Goal: Communication & Community: Share content

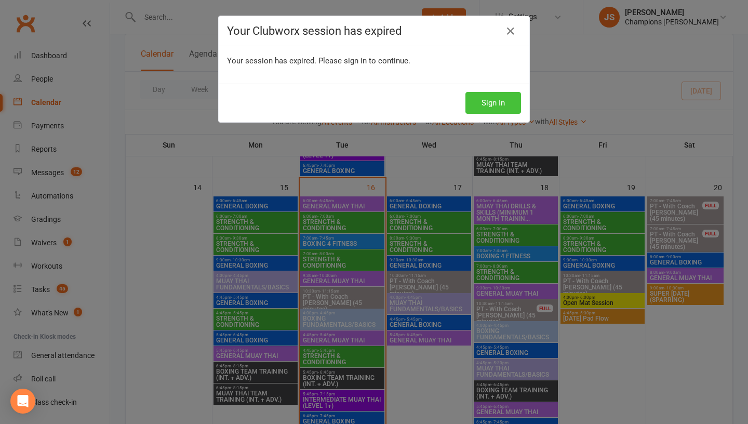
click at [498, 100] on button "Sign In" at bounding box center [494, 103] width 56 height 22
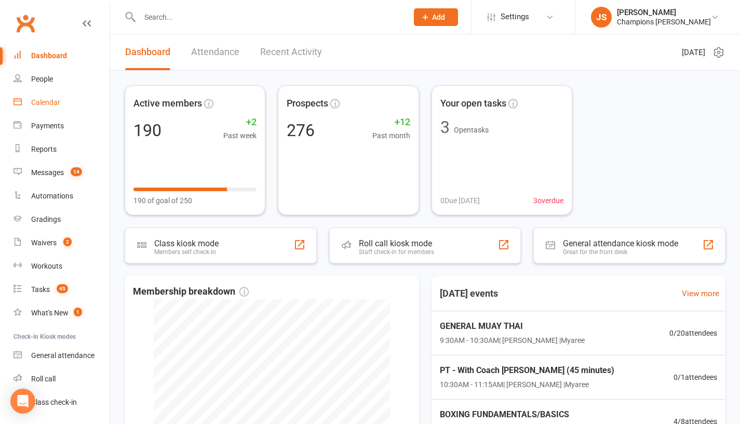
click at [49, 104] on div "Calendar" at bounding box center [45, 102] width 29 height 8
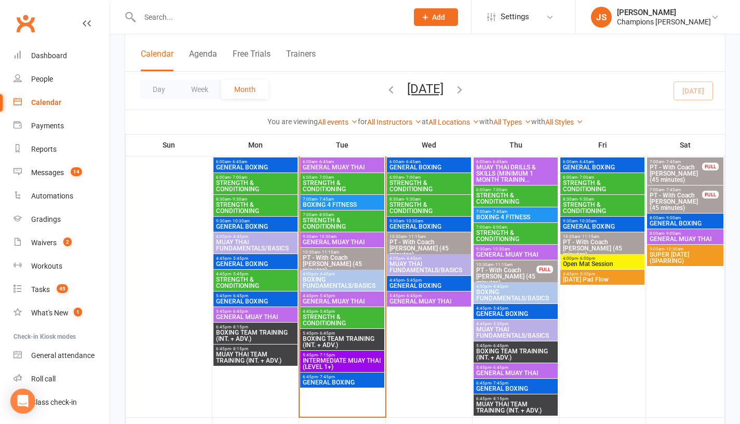
scroll to position [639, 0]
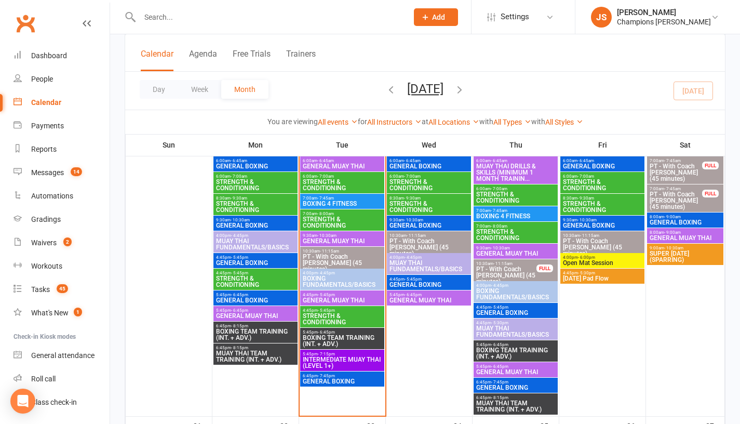
click at [363, 239] on span "GENERAL MUAY THAI" at bounding box center [342, 241] width 80 height 6
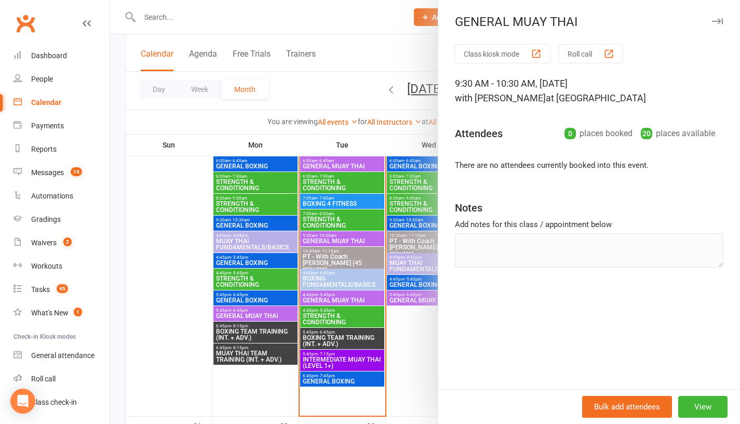
click at [170, 231] on div at bounding box center [425, 212] width 630 height 424
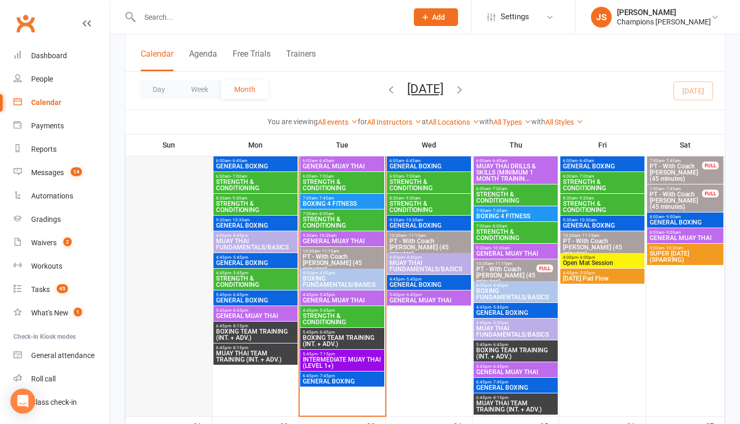
click at [151, 168] on div at bounding box center [169, 285] width 84 height 259
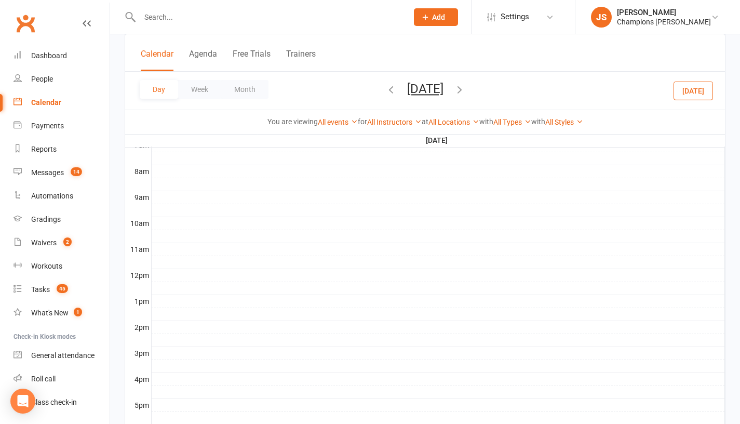
scroll to position [0, 0]
click at [211, 18] on input "text" at bounding box center [269, 17] width 264 height 15
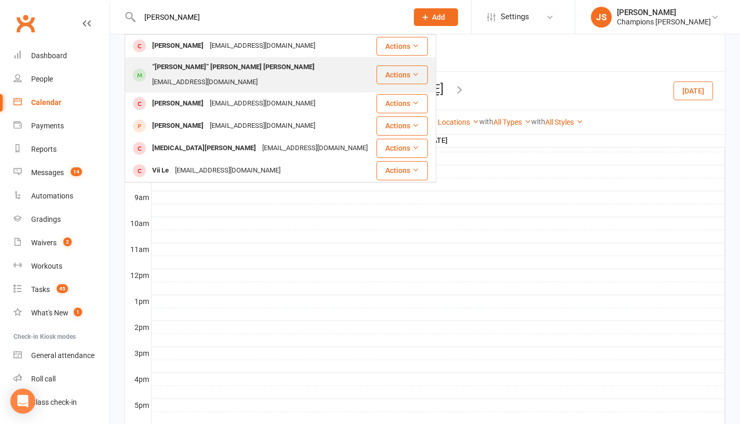
type input "[PERSON_NAME]"
click at [216, 70] on div "“[PERSON_NAME]” [PERSON_NAME] [PERSON_NAME]" at bounding box center [233, 67] width 169 height 15
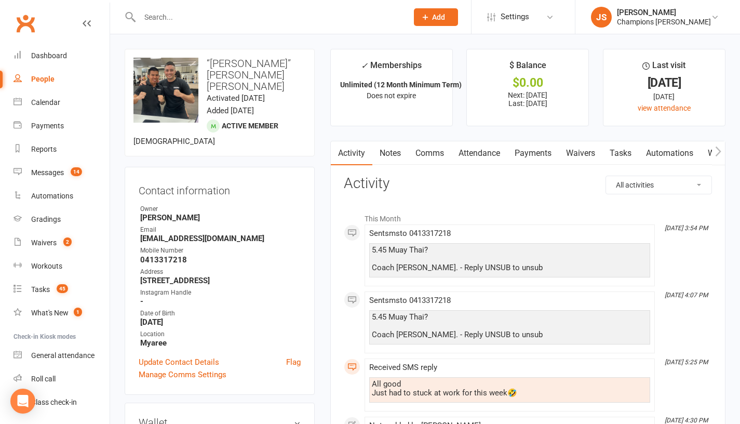
click at [431, 155] on link "Comms" at bounding box center [429, 153] width 43 height 24
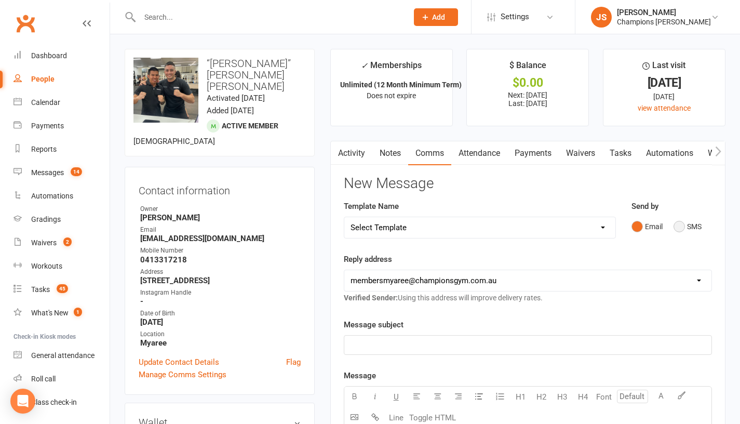
click at [686, 236] on button "SMS" at bounding box center [688, 227] width 28 height 20
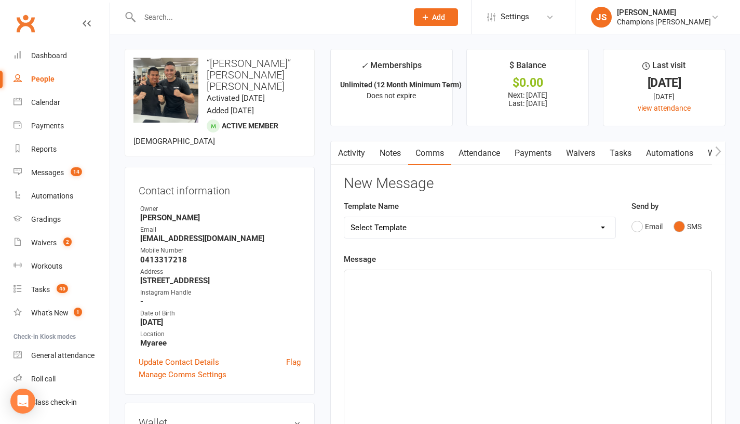
click at [567, 301] on div "﻿" at bounding box center [528, 348] width 367 height 156
click at [444, 305] on div "Hey V" at bounding box center [528, 348] width 367 height 156
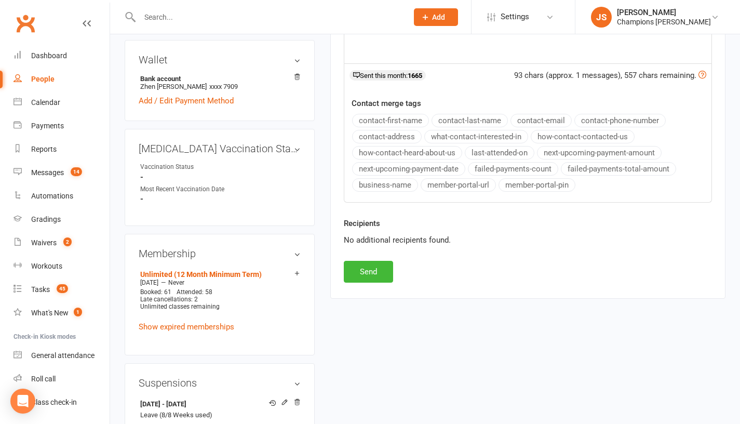
scroll to position [363, 0]
click at [362, 282] on button "Send" at bounding box center [368, 271] width 49 height 22
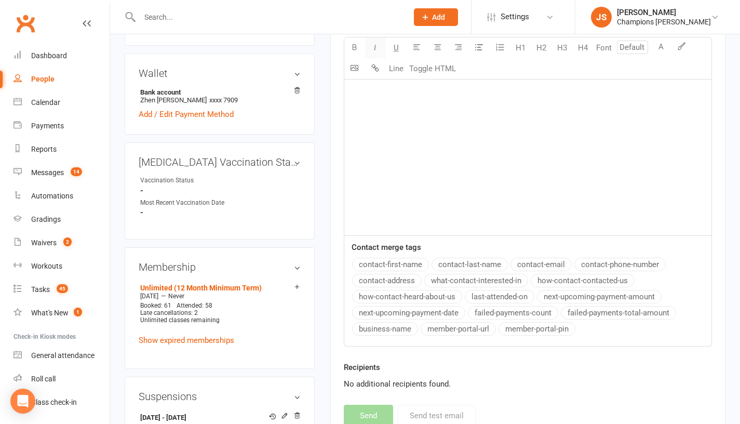
scroll to position [335, 0]
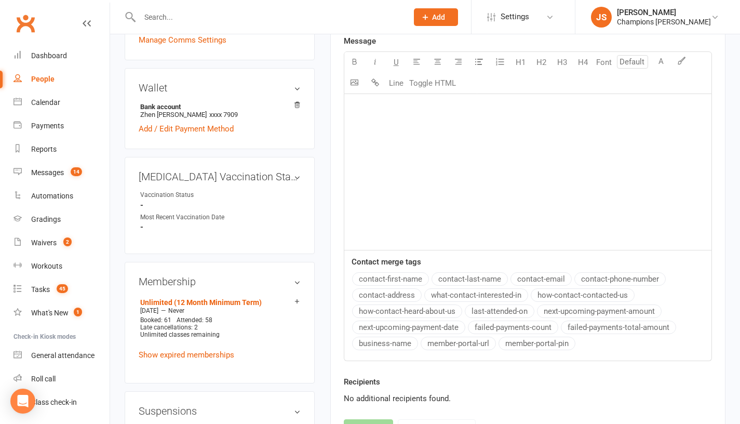
click at [341, 17] on input "text" at bounding box center [269, 17] width 264 height 15
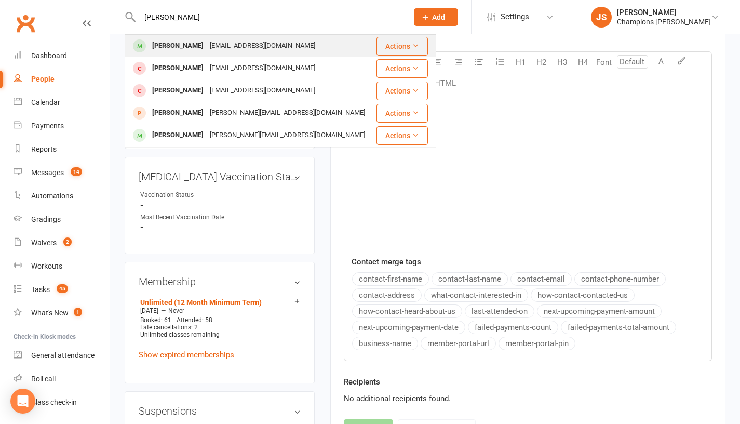
type input "[PERSON_NAME]"
click at [293, 47] on div "[PERSON_NAME] [EMAIL_ADDRESS][DOMAIN_NAME]" at bounding box center [250, 45] width 249 height 21
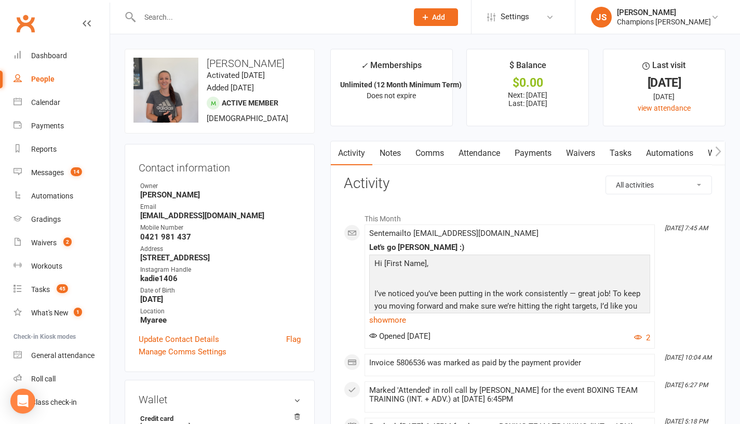
click at [432, 157] on link "Comms" at bounding box center [429, 153] width 43 height 24
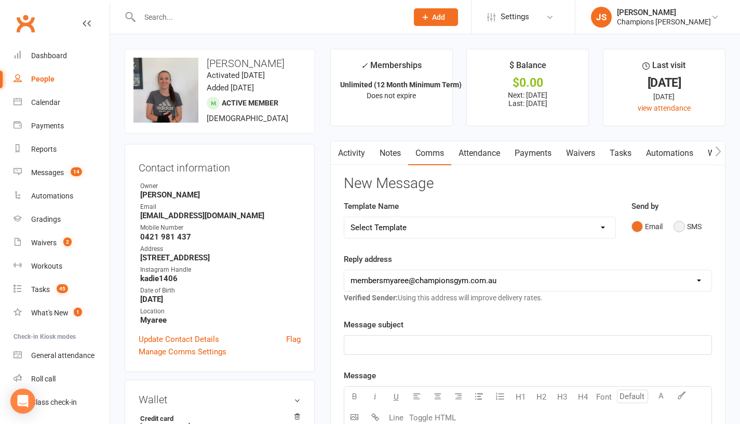
click at [682, 236] on button "SMS" at bounding box center [688, 227] width 28 height 20
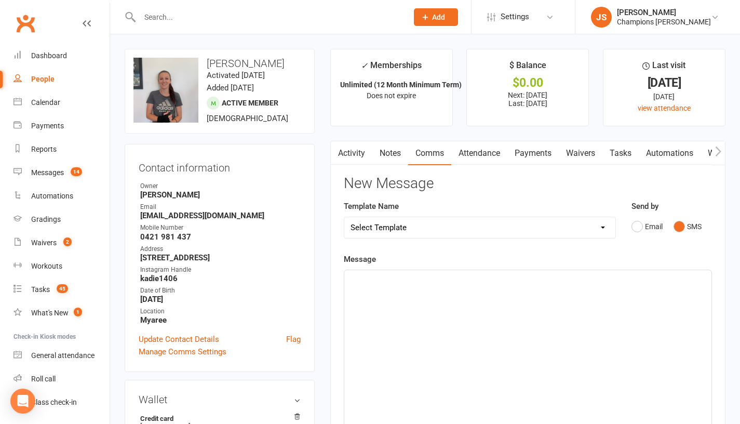
click at [480, 320] on div "﻿" at bounding box center [528, 348] width 367 height 156
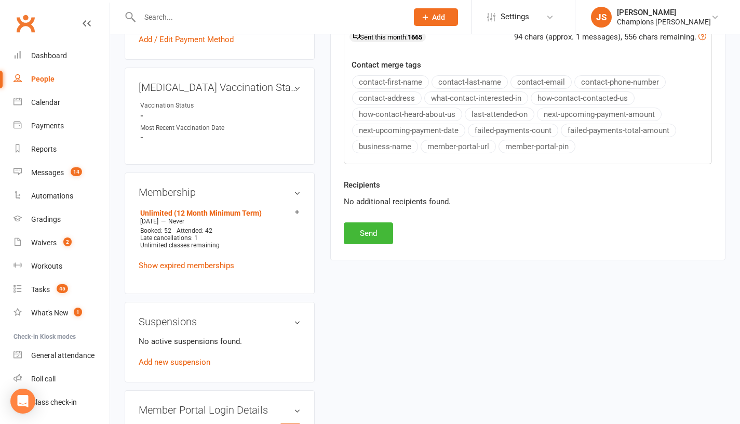
scroll to position [413, 0]
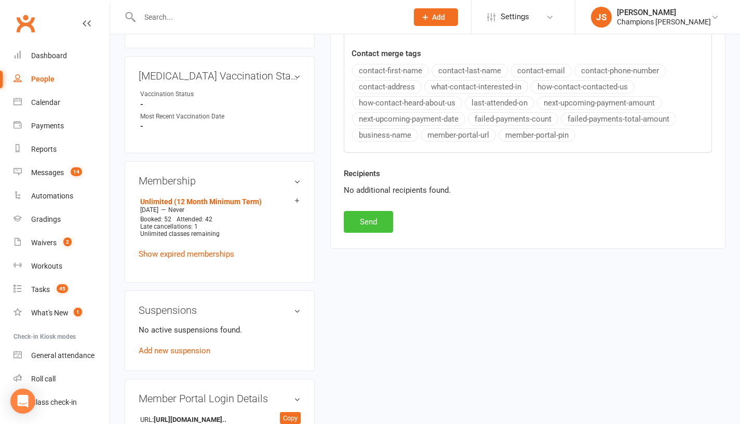
click at [380, 231] on button "Send" at bounding box center [368, 222] width 49 height 22
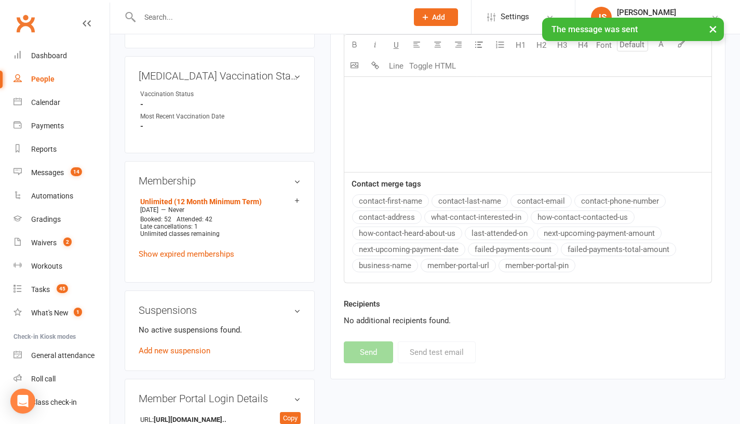
click at [350, 23] on input "text" at bounding box center [269, 17] width 264 height 15
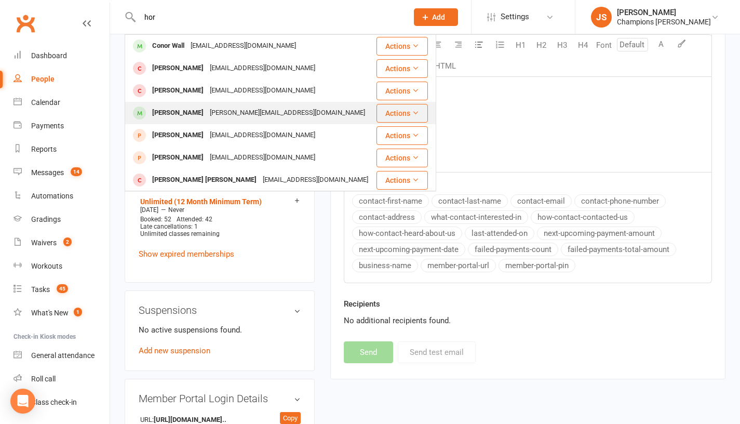
type input "hor"
click at [202, 115] on div "[PERSON_NAME]" at bounding box center [178, 112] width 58 height 15
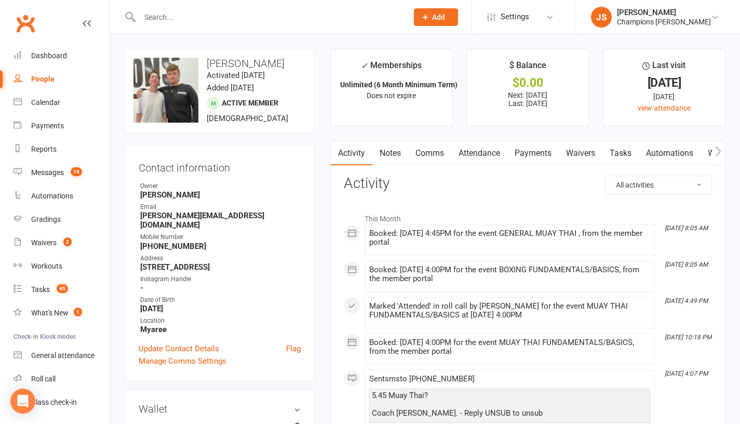
click at [426, 160] on link "Comms" at bounding box center [429, 153] width 43 height 24
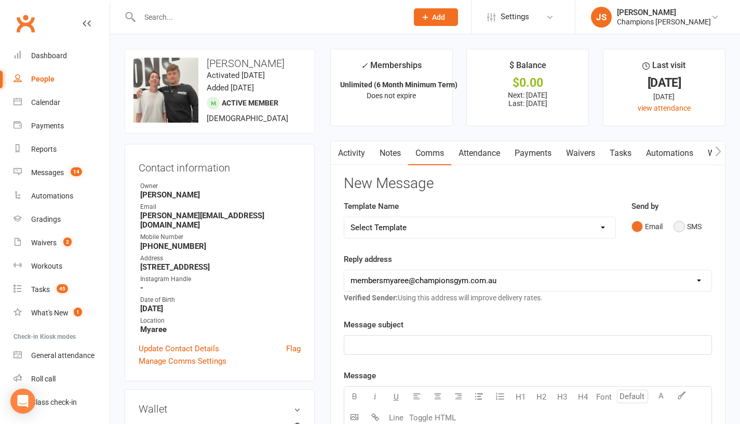
click at [676, 236] on button "SMS" at bounding box center [688, 227] width 28 height 20
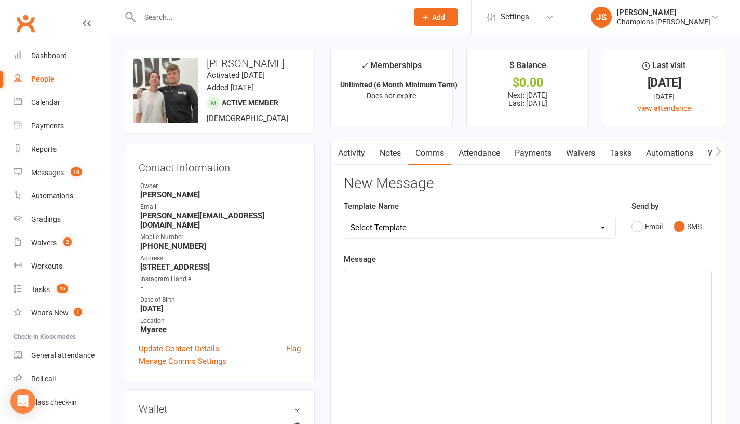
click at [620, 338] on div "﻿" at bounding box center [528, 348] width 367 height 156
click at [282, 22] on input "text" at bounding box center [269, 17] width 264 height 15
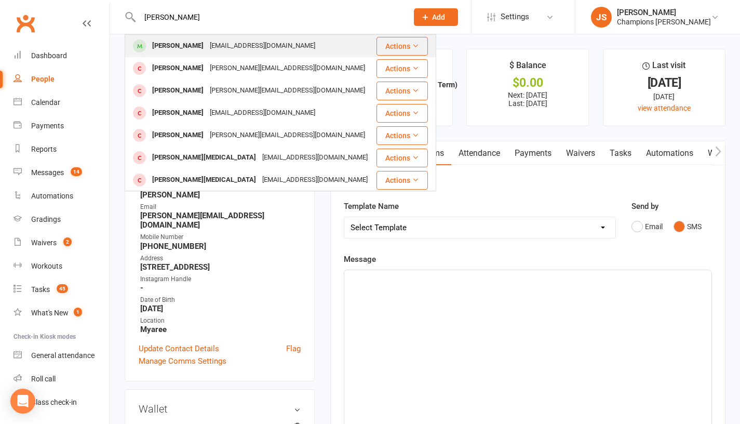
type input "[PERSON_NAME]"
click at [208, 41] on div "[EMAIL_ADDRESS][DOMAIN_NAME]" at bounding box center [263, 45] width 112 height 15
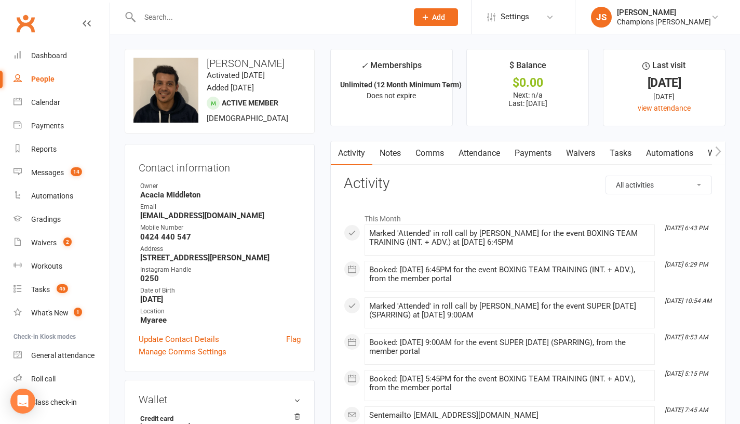
click at [430, 160] on link "Comms" at bounding box center [429, 153] width 43 height 24
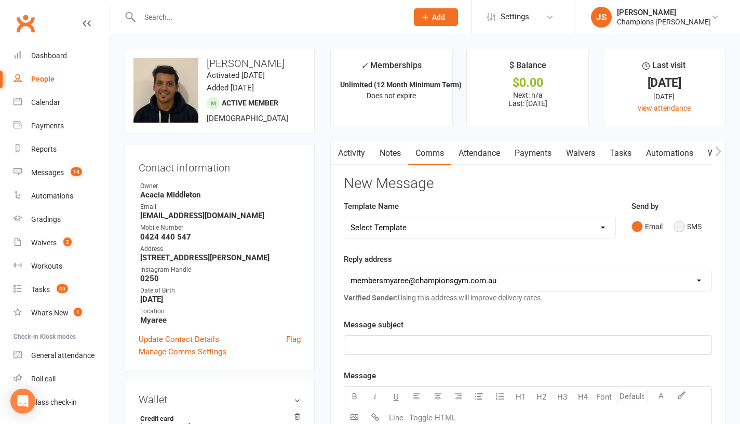
click at [676, 235] on button "SMS" at bounding box center [688, 227] width 28 height 20
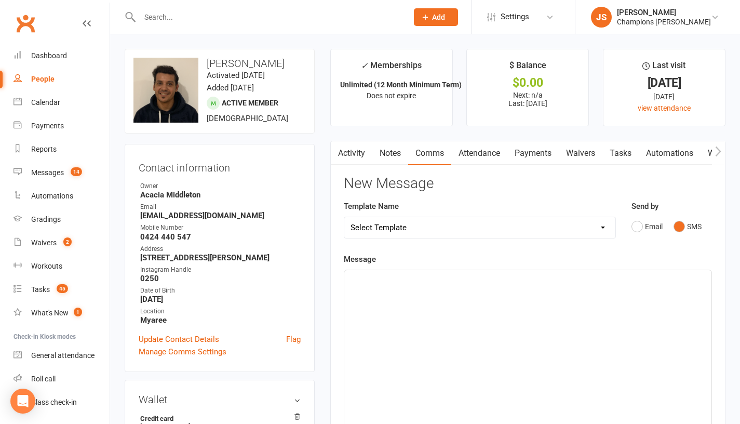
click at [555, 339] on div "﻿" at bounding box center [528, 348] width 367 height 156
click at [273, 21] on input "text" at bounding box center [269, 17] width 264 height 15
paste input "[PERSON_NAME]"
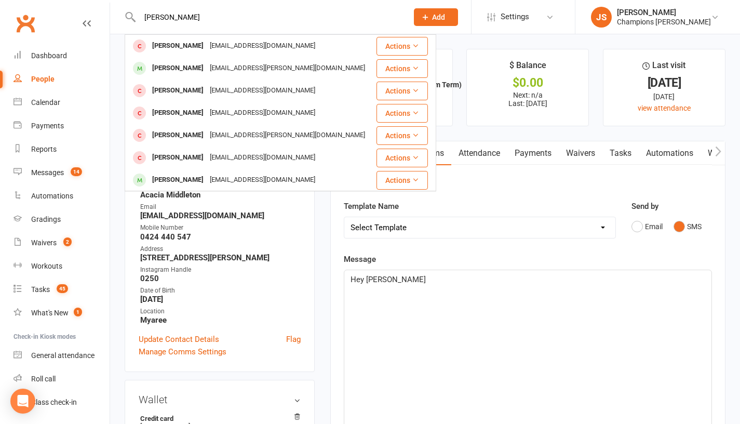
type input "[PERSON_NAME]"
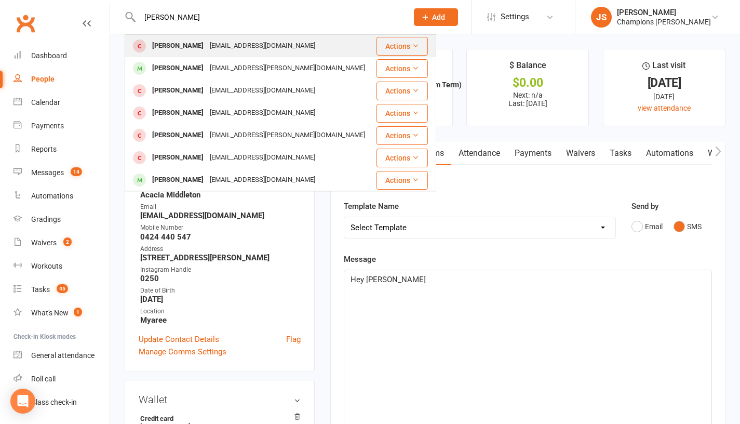
click at [259, 47] on div "[EMAIL_ADDRESS][DOMAIN_NAME]" at bounding box center [263, 45] width 112 height 15
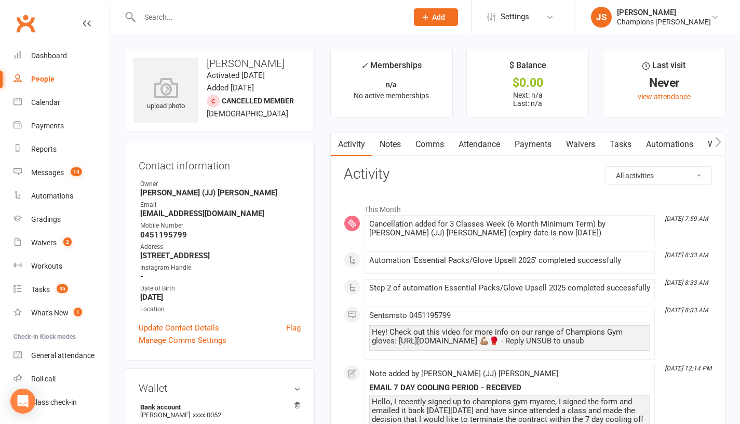
click at [342, 22] on input "text" at bounding box center [269, 17] width 264 height 15
paste input "[PERSON_NAME]"
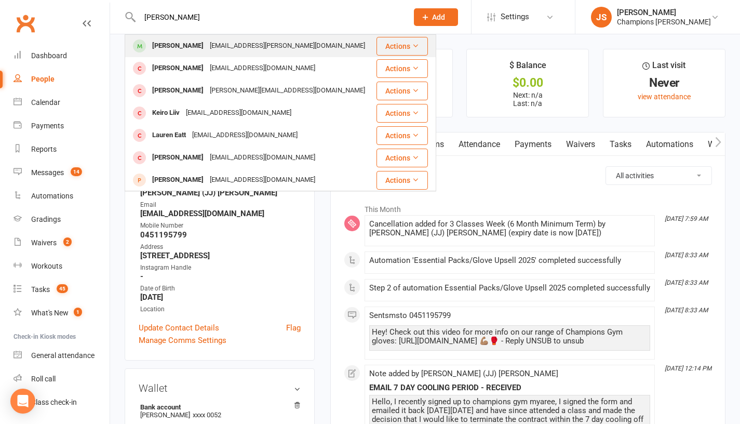
type input "[PERSON_NAME]"
click at [315, 51] on div "[PERSON_NAME] [PERSON_NAME][EMAIL_ADDRESS][DOMAIN_NAME]" at bounding box center [250, 45] width 249 height 21
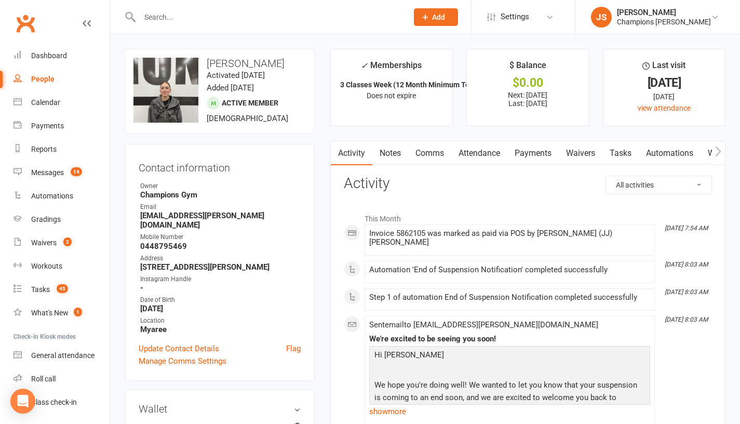
click at [438, 157] on link "Comms" at bounding box center [429, 153] width 43 height 24
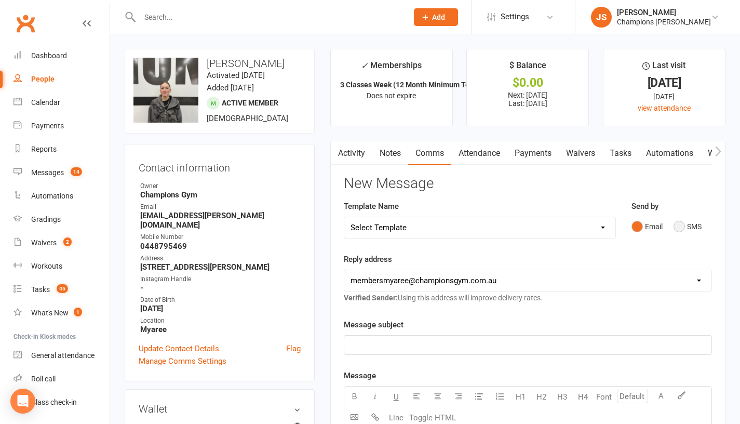
click at [683, 235] on button "SMS" at bounding box center [688, 227] width 28 height 20
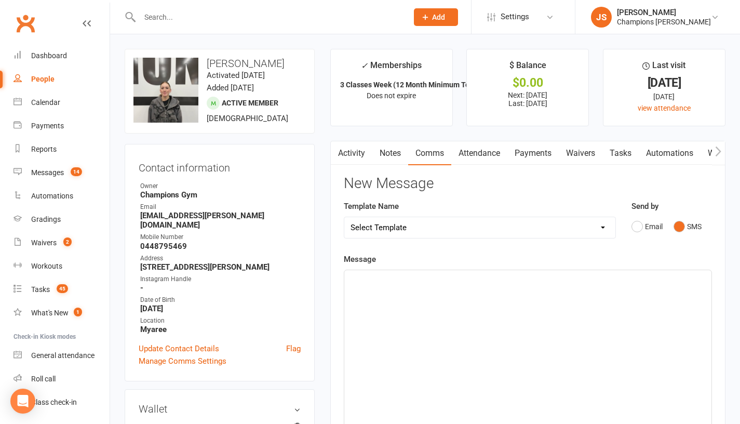
click at [604, 330] on div "﻿" at bounding box center [528, 348] width 367 height 156
click at [604, 329] on div "﻿" at bounding box center [528, 348] width 367 height 156
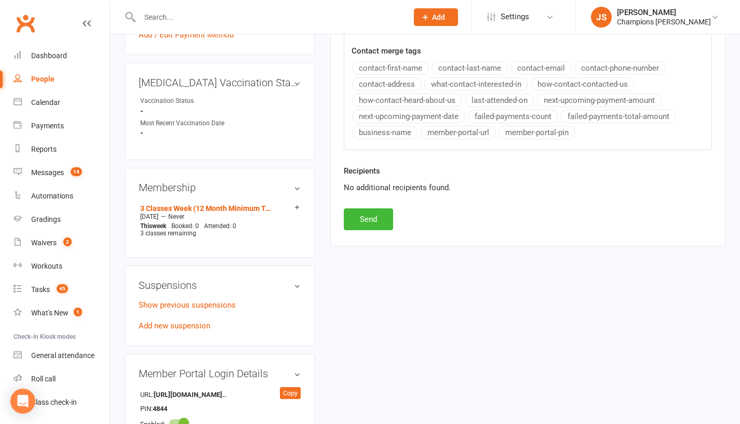
scroll to position [422, 0]
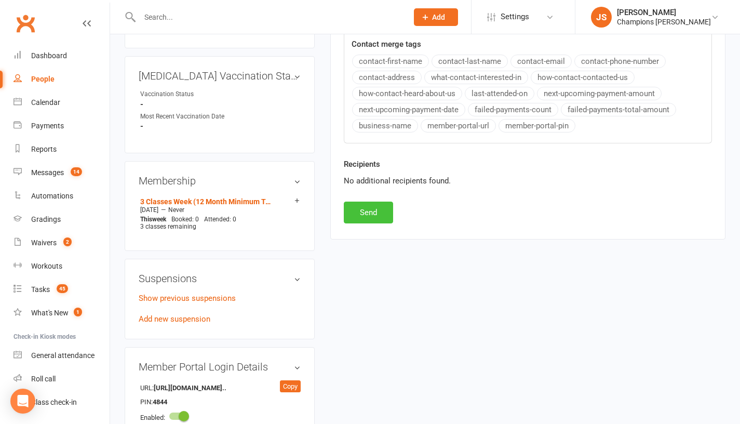
click at [373, 223] on button "Send" at bounding box center [368, 213] width 49 height 22
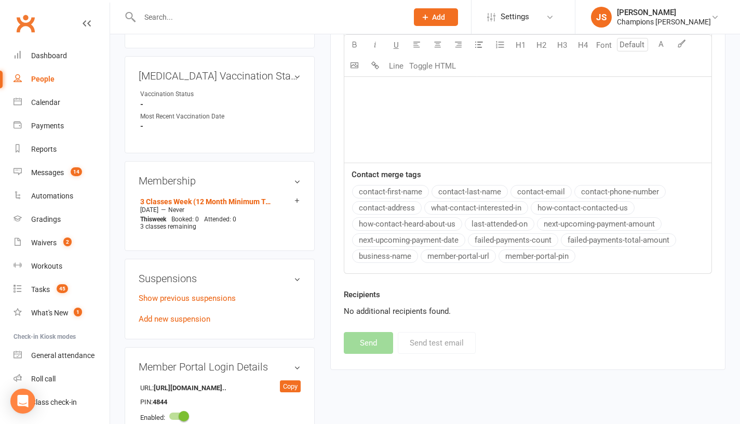
click at [343, 28] on div at bounding box center [263, 17] width 276 height 34
click at [336, 23] on input "text" at bounding box center [269, 17] width 264 height 15
paste input "[PERSON_NAME]"
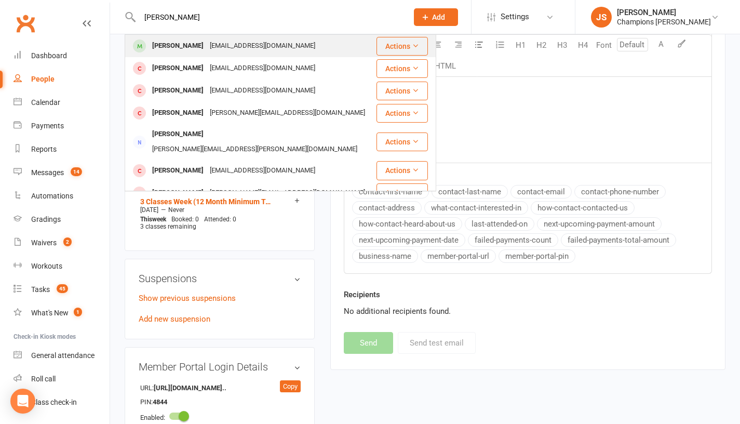
type input "[PERSON_NAME]"
click at [281, 47] on div "[PERSON_NAME] [EMAIL_ADDRESS][DOMAIN_NAME]" at bounding box center [251, 45] width 250 height 21
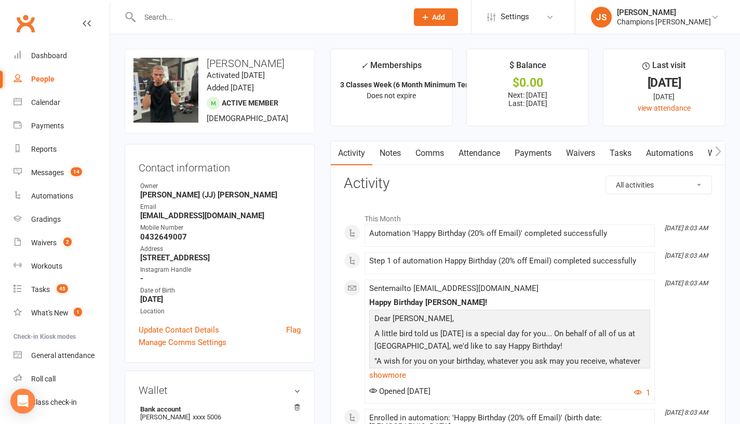
click at [282, 19] on input "text" at bounding box center [269, 17] width 264 height 15
click at [315, 22] on input "text" at bounding box center [269, 17] width 264 height 15
paste input "[PERSON_NAME]"
type input "[PERSON_NAME]"
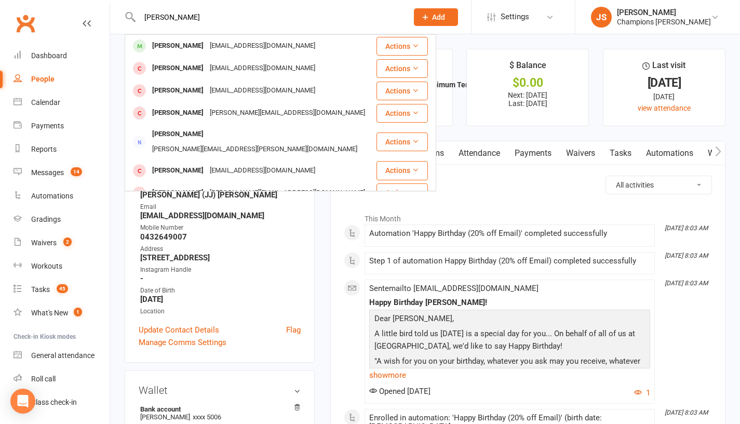
click at [443, 158] on link "Comms" at bounding box center [429, 153] width 43 height 24
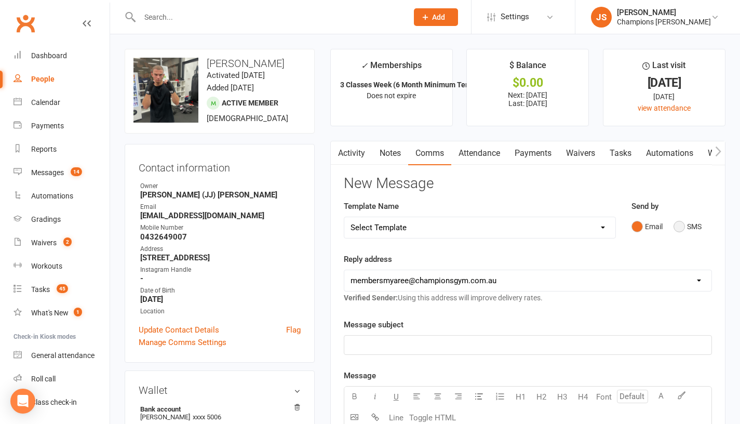
click at [682, 233] on button "SMS" at bounding box center [688, 227] width 28 height 20
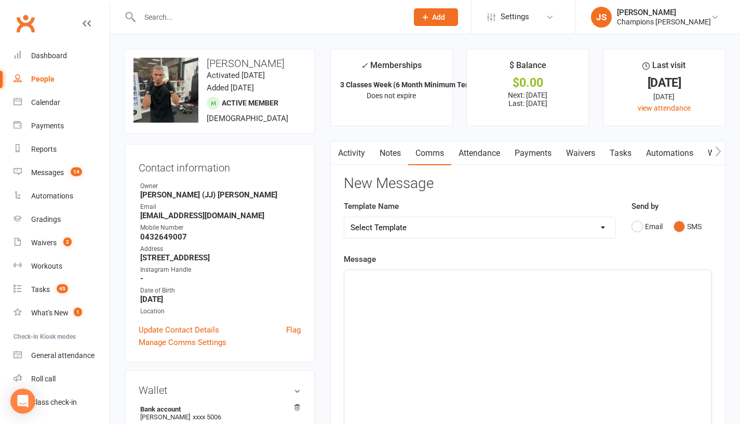
click at [474, 317] on div "﻿" at bounding box center [528, 348] width 367 height 156
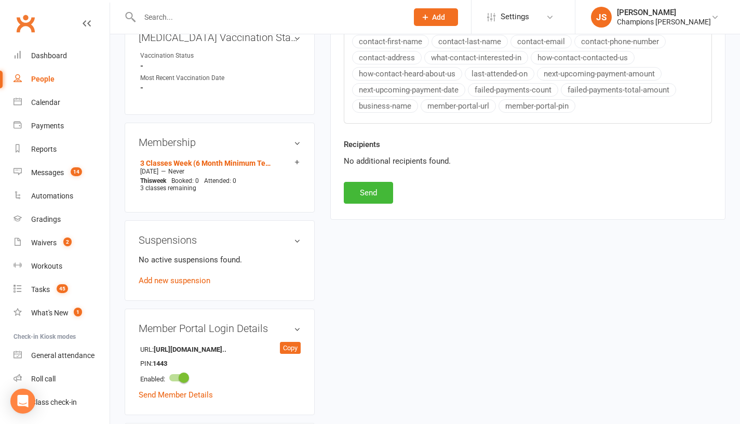
scroll to position [495, 0]
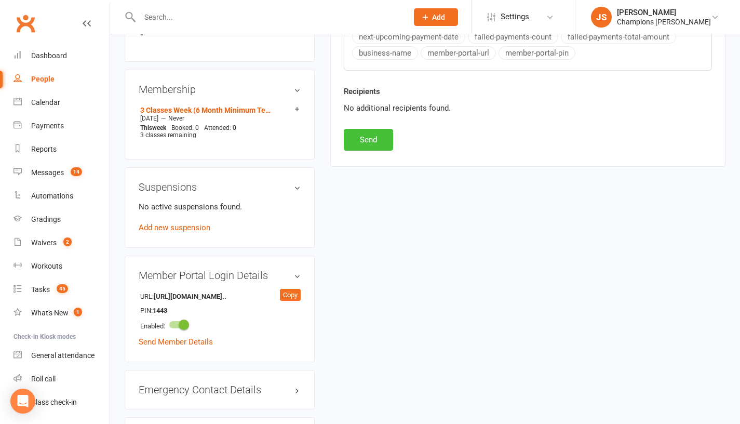
click at [375, 146] on button "Send" at bounding box center [368, 140] width 49 height 22
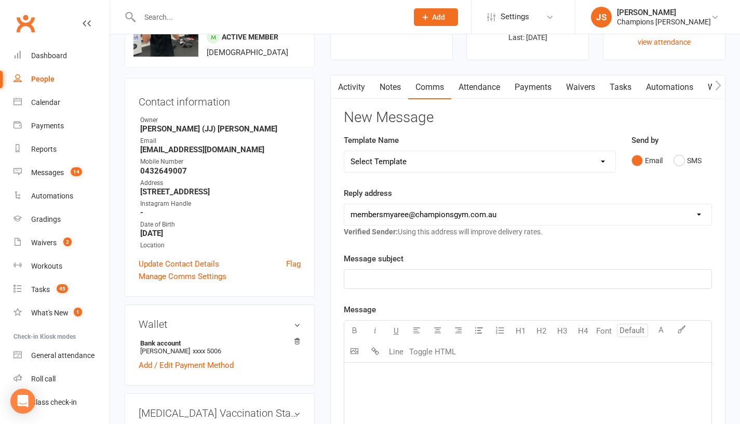
scroll to position [0, 0]
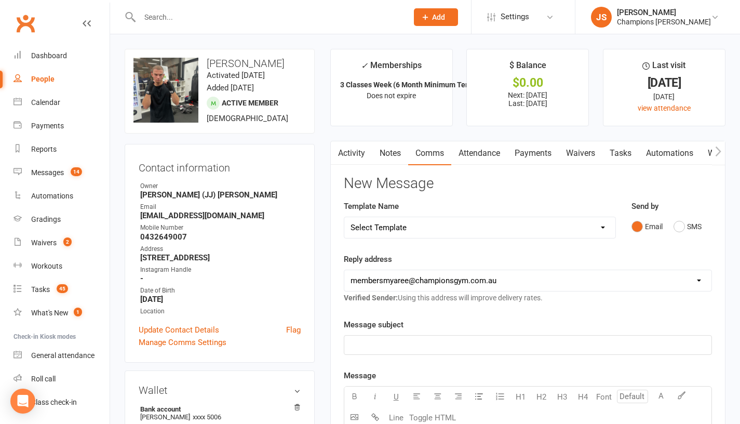
click at [353, 24] on div at bounding box center [263, 17] width 276 height 34
click at [333, 15] on input "text" at bounding box center [269, 17] width 264 height 15
paste input "[PERSON_NAME]"
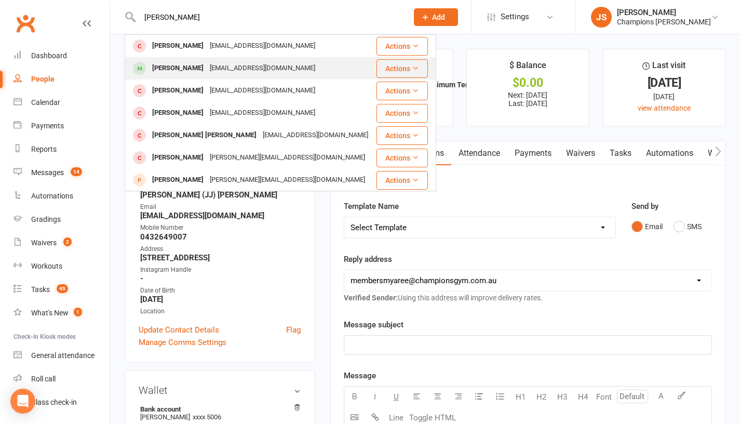
type input "[PERSON_NAME]"
click at [262, 69] on div "[EMAIL_ADDRESS][DOMAIN_NAME]" at bounding box center [263, 68] width 112 height 15
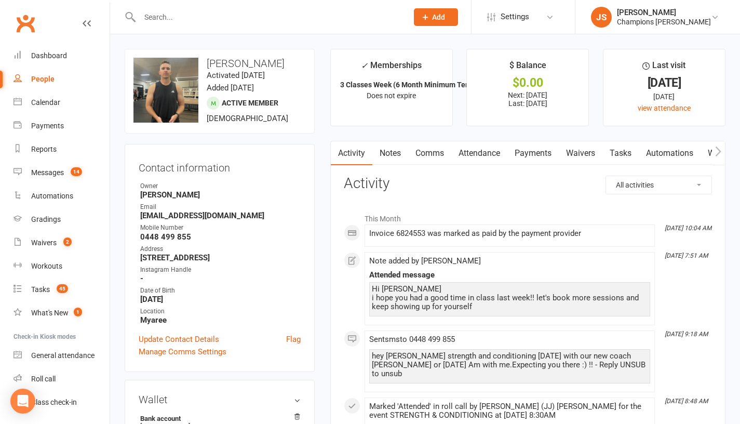
click at [425, 155] on link "Comms" at bounding box center [429, 153] width 43 height 24
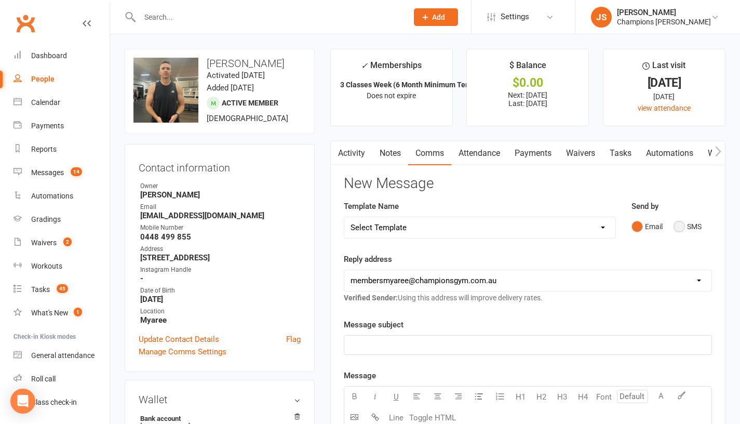
click at [685, 234] on button "SMS" at bounding box center [688, 227] width 28 height 20
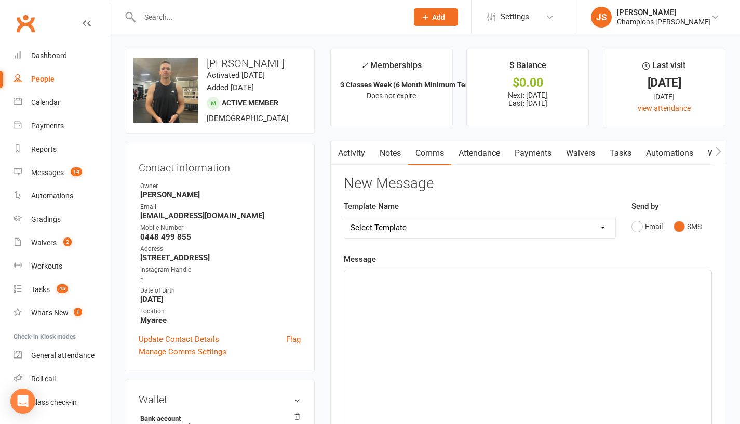
click at [399, 298] on div "﻿" at bounding box center [528, 348] width 367 height 156
click at [383, 284] on span "hey name :) hope your well ? not seen you in the gym when you next coming in ?" at bounding box center [490, 279] width 279 height 9
click at [660, 297] on div "Hey [PERSON_NAME] :) hope your well ? not seen you in the gym when you next com…" at bounding box center [528, 348] width 367 height 156
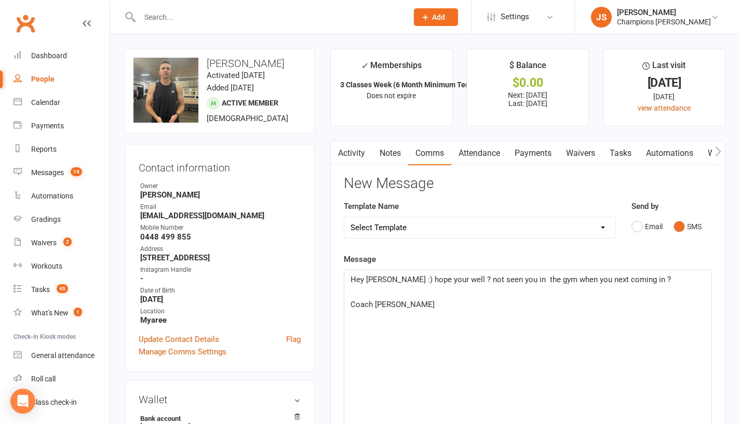
click at [352, 286] on p "Hey [PERSON_NAME] :) hope your well ? not seen you in the gym when you next com…" at bounding box center [528, 279] width 355 height 12
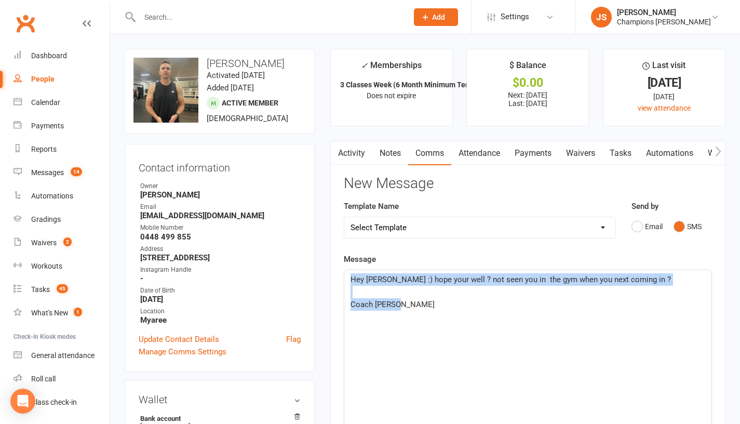
drag, startPoint x: 352, startPoint y: 293, endPoint x: 402, endPoint y: 321, distance: 57.0
click at [402, 321] on div "Hey [PERSON_NAME] :) hope your well ? not seen you in the gym when you next com…" at bounding box center [528, 348] width 367 height 156
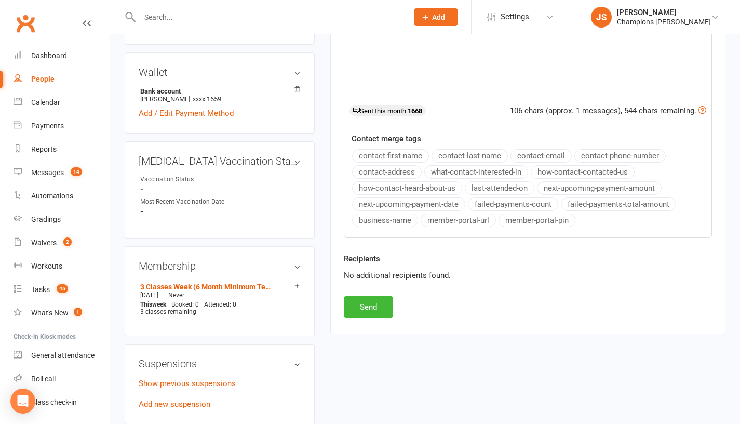
scroll to position [336, 0]
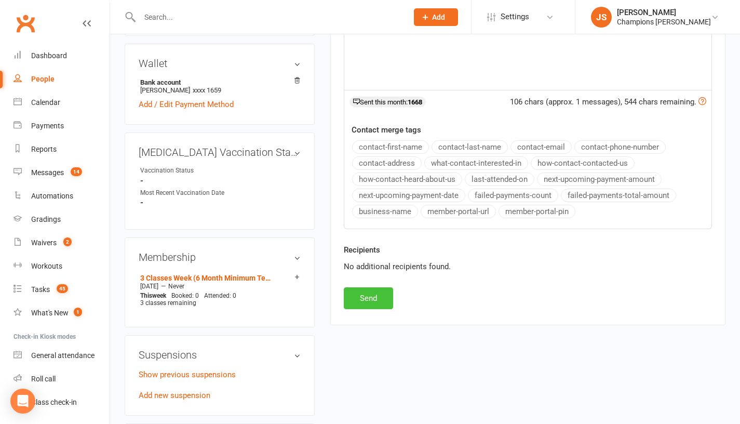
click at [374, 305] on button "Send" at bounding box center [368, 298] width 49 height 22
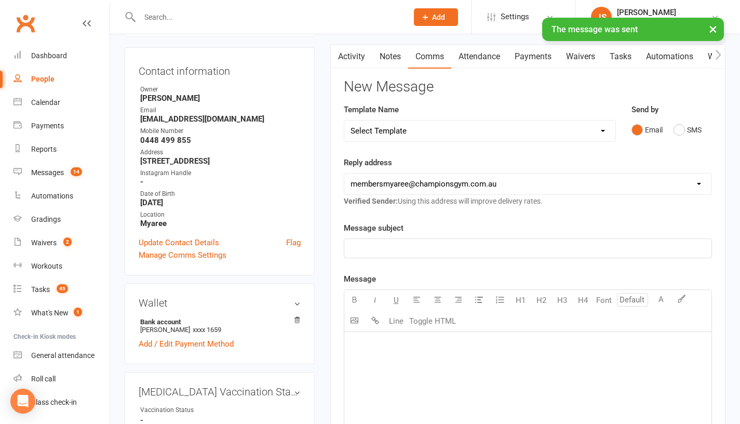
scroll to position [0, 0]
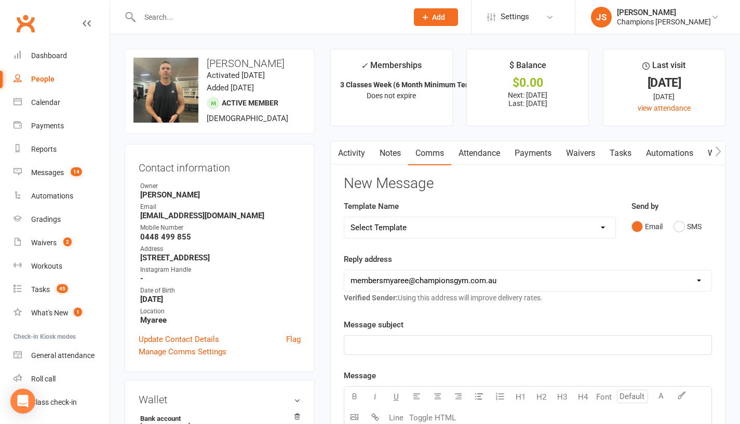
click at [371, 23] on input "text" at bounding box center [269, 17] width 264 height 15
paste input "[PERSON_NAME]"
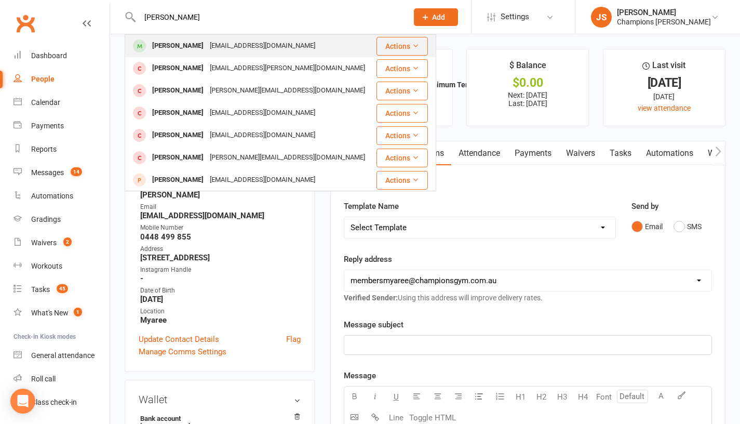
type input "[PERSON_NAME]"
click at [244, 44] on div "[EMAIL_ADDRESS][DOMAIN_NAME]" at bounding box center [263, 45] width 112 height 15
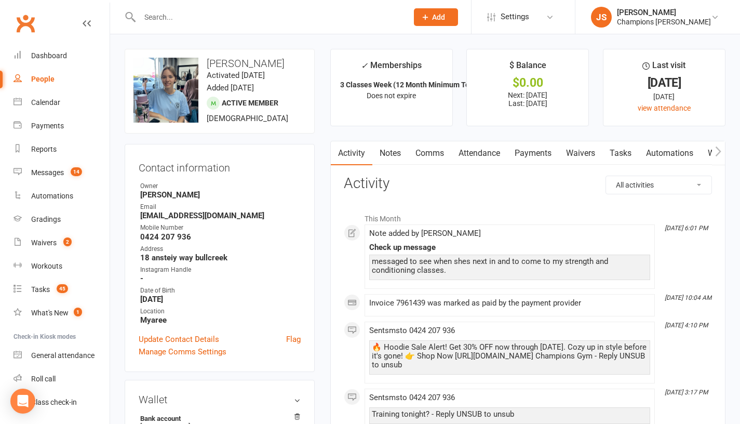
click at [435, 156] on link "Comms" at bounding box center [429, 153] width 43 height 24
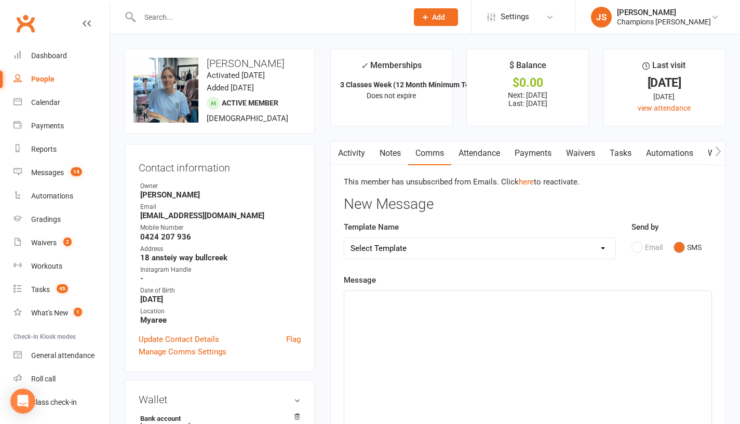
click at [435, 156] on link "Comms" at bounding box center [429, 153] width 43 height 24
click at [432, 349] on div "﻿" at bounding box center [528, 369] width 367 height 156
click at [401, 326] on div "﻿" at bounding box center [528, 369] width 367 height 156
click at [409, 322] on div "﻿" at bounding box center [528, 369] width 367 height 156
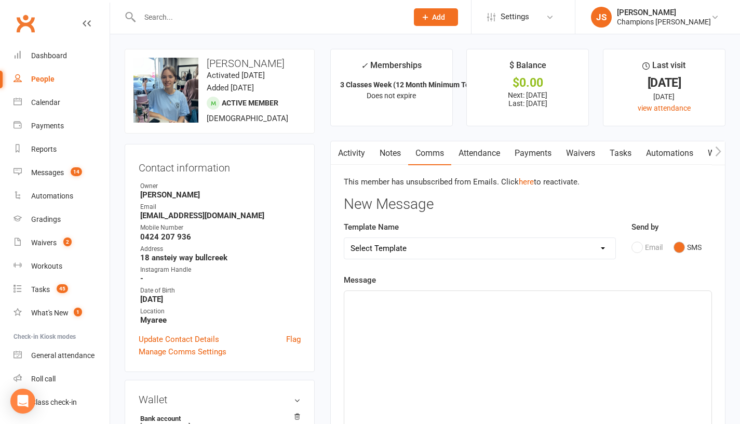
click at [382, 321] on div "﻿" at bounding box center [528, 369] width 367 height 156
click at [384, 305] on span "hey name :) hope your well ? not seen you in the gym when you next coming in ?" at bounding box center [490, 300] width 279 height 9
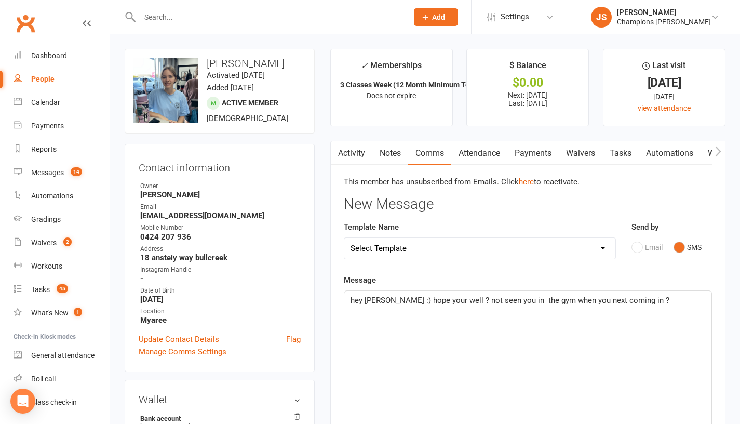
click at [660, 315] on div "hey [PERSON_NAME] :) hope your well ? not seen you in the gym when you next com…" at bounding box center [528, 369] width 367 height 156
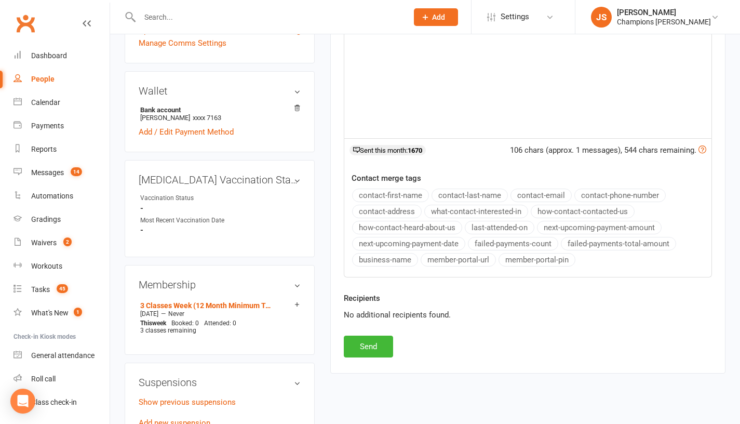
scroll to position [311, 0]
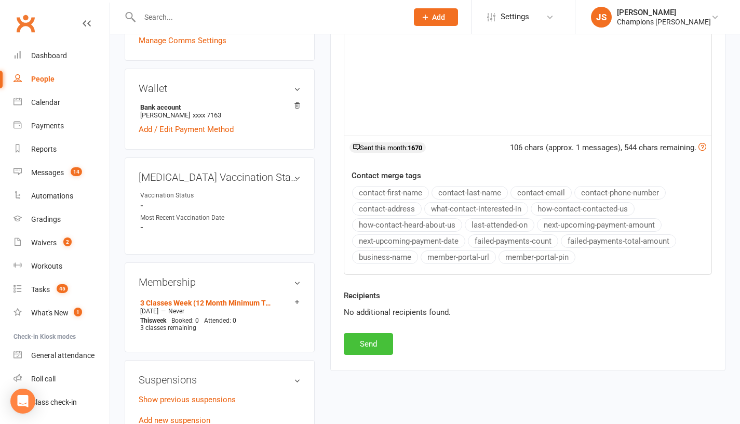
click at [380, 351] on button "Send" at bounding box center [368, 344] width 49 height 22
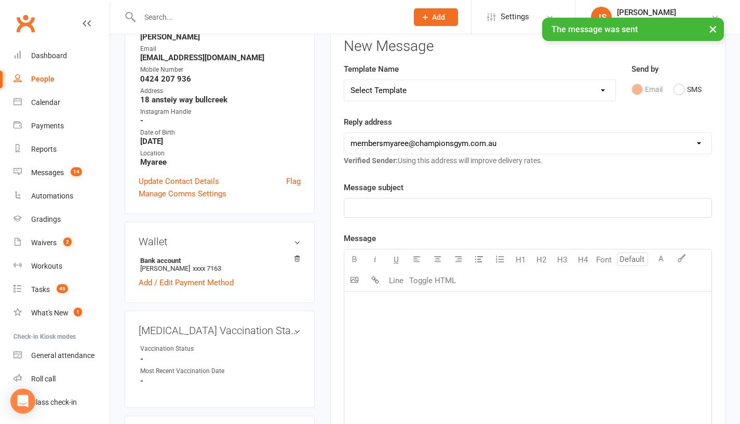
scroll to position [0, 0]
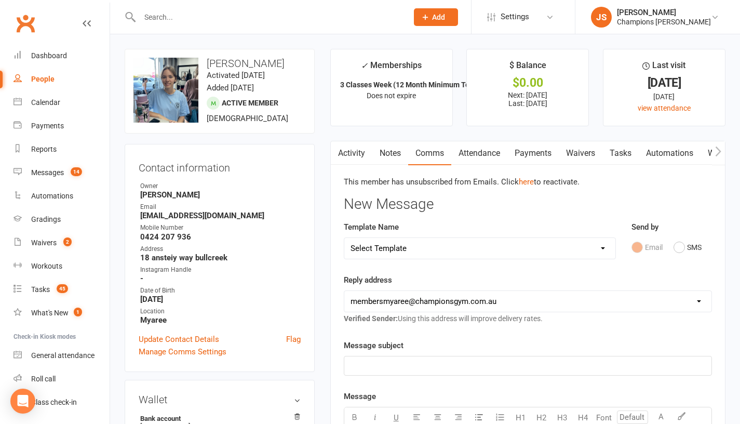
click at [312, 21] on input "text" at bounding box center [269, 17] width 264 height 15
paste input "[PERSON_NAME]"
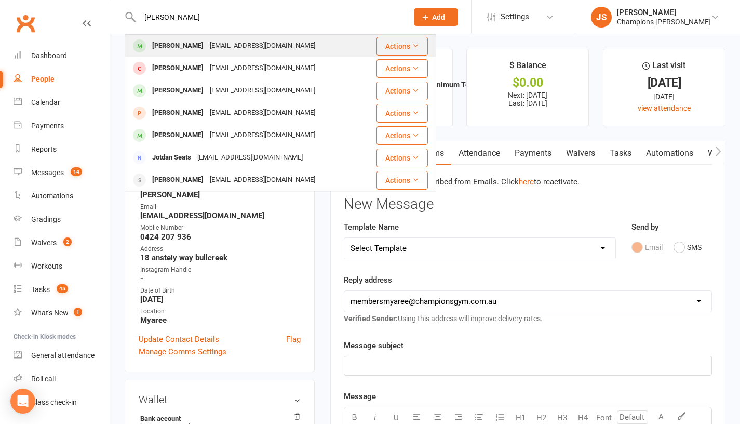
type input "[PERSON_NAME]"
click at [270, 48] on div "[PERSON_NAME] [EMAIL_ADDRESS][DOMAIN_NAME]" at bounding box center [251, 45] width 250 height 21
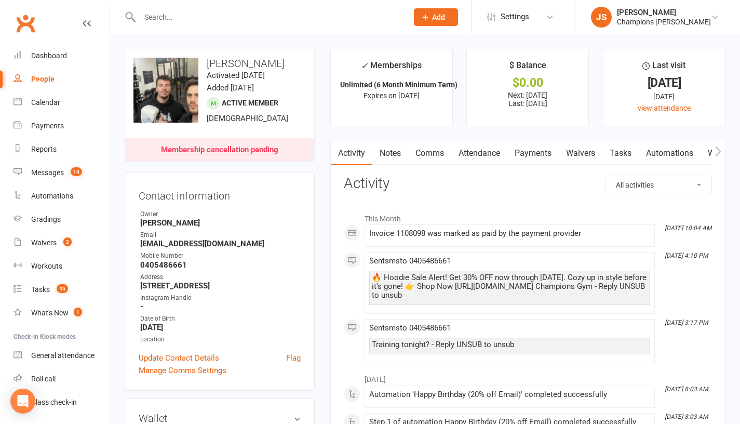
click at [290, 16] on input "text" at bounding box center [269, 17] width 264 height 15
paste input "[PERSON_NAME]"
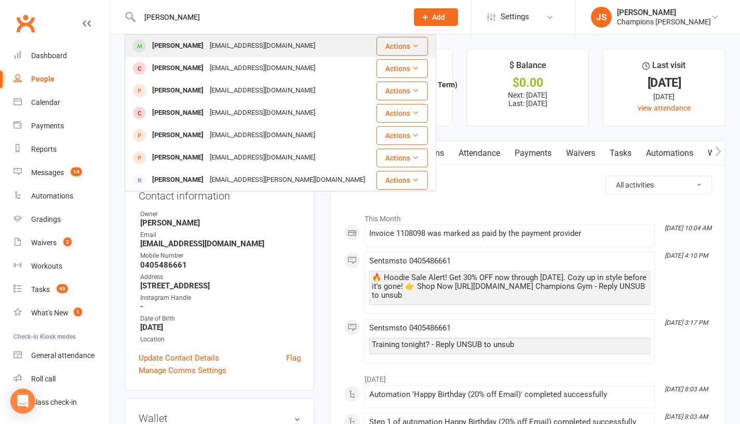
type input "[PERSON_NAME]"
click at [320, 51] on div "[PERSON_NAME] [EMAIL_ADDRESS][DOMAIN_NAME]" at bounding box center [251, 45] width 250 height 21
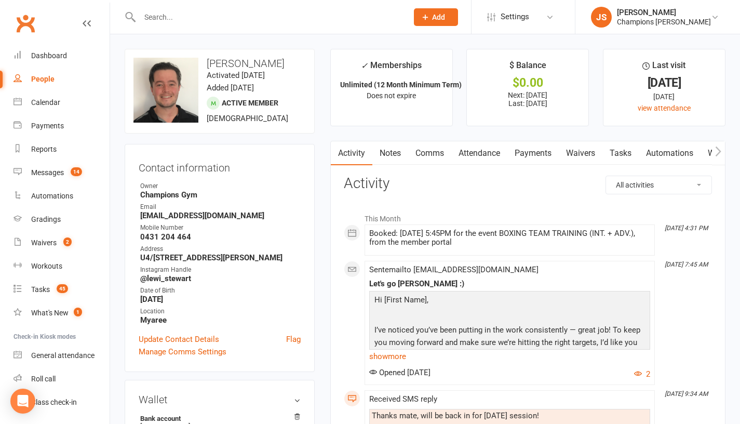
click at [433, 158] on link "Comms" at bounding box center [429, 153] width 43 height 24
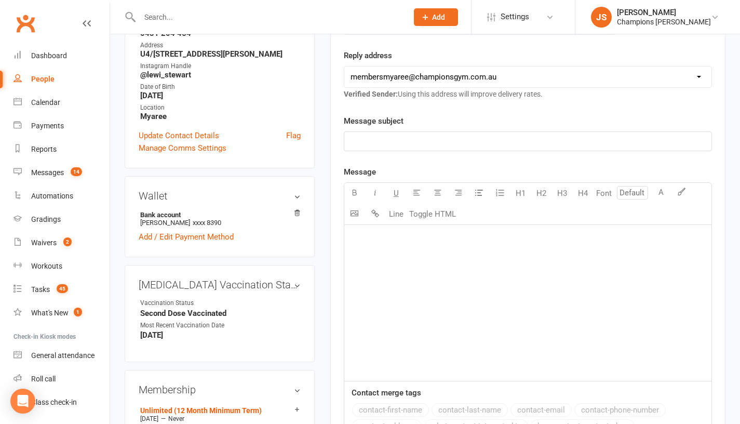
scroll to position [207, 0]
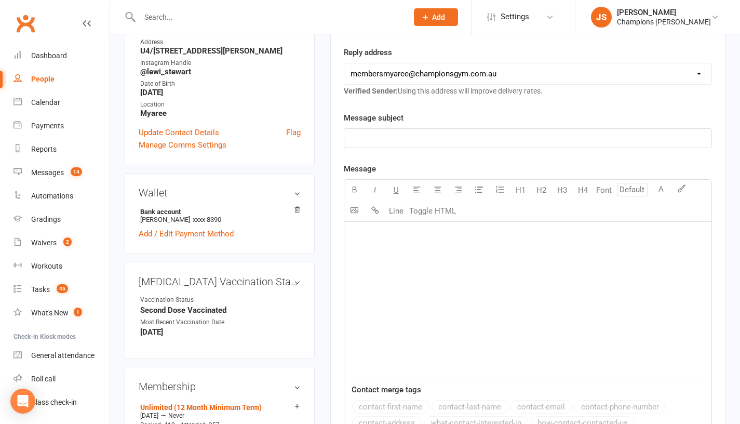
click at [407, 250] on div "﻿" at bounding box center [528, 300] width 367 height 156
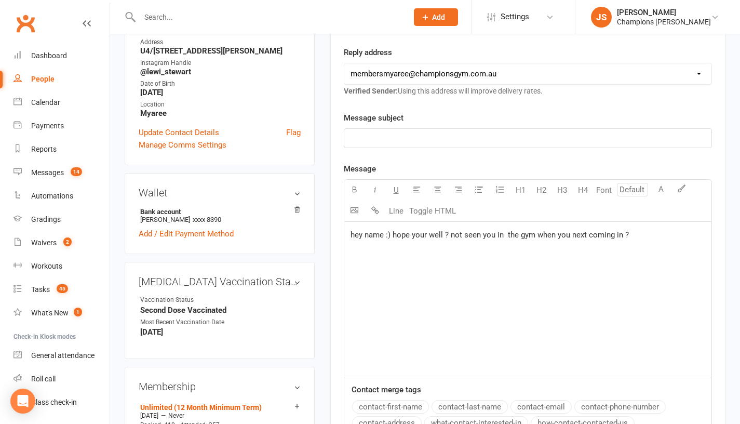
click at [384, 240] on span "hey name :) hope your well ? not seen you in the gym when you next coming in ?" at bounding box center [490, 234] width 279 height 9
click at [657, 254] on div "Hey [PERSON_NAME] :) hope your well ? not seen you in the gym when you next com…" at bounding box center [528, 300] width 367 height 156
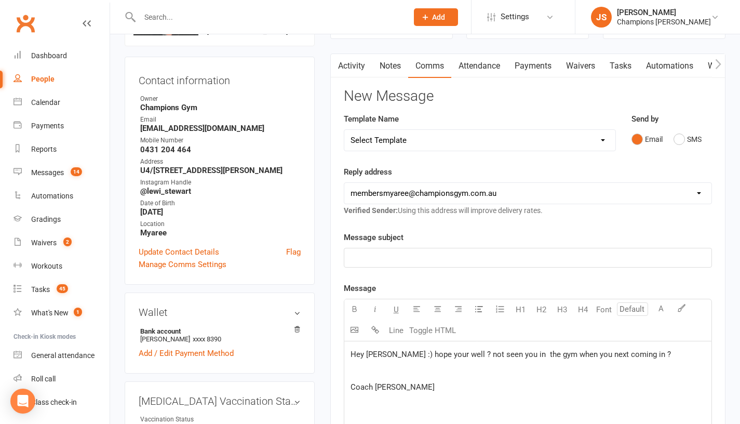
scroll to position [84, 0]
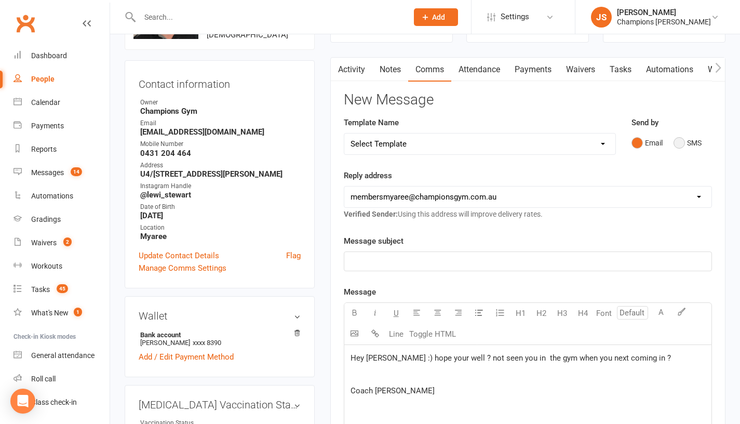
click at [681, 152] on button "SMS" at bounding box center [688, 143] width 28 height 20
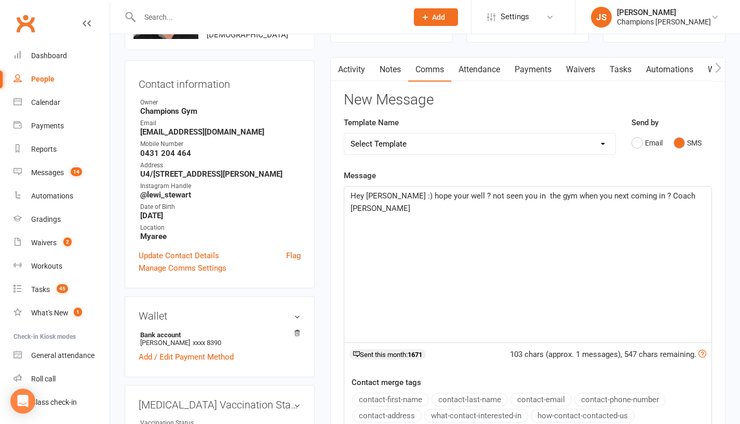
click at [630, 206] on span "Hey [PERSON_NAME] :) hope your well ? not seen you in the gym when you next com…" at bounding box center [524, 202] width 347 height 22
click at [634, 204] on span "Hey [PERSON_NAME] :) hope your well ? not seen you in the gym when you next com…" at bounding box center [524, 202] width 347 height 22
click at [633, 205] on span "Hey [PERSON_NAME] :) hope your well ? not seen you in the gym when you next com…" at bounding box center [524, 202] width 347 height 22
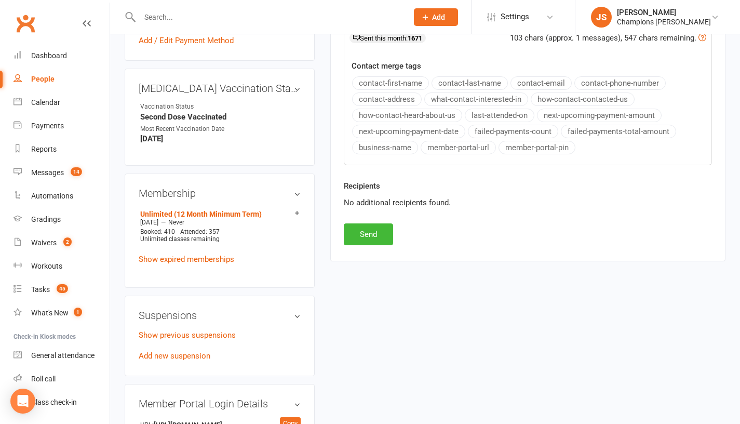
scroll to position [402, 0]
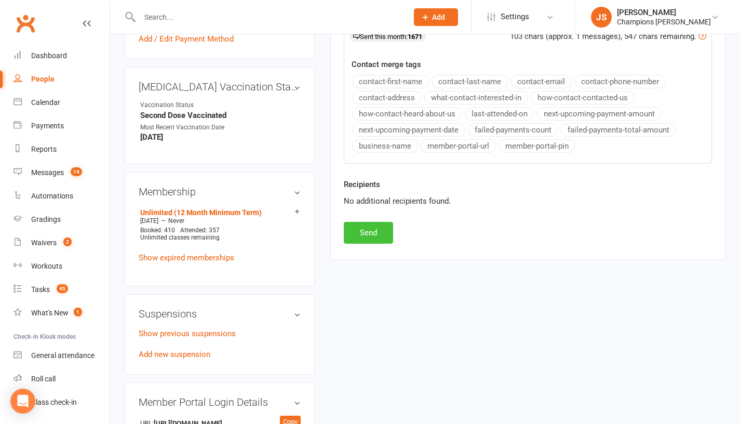
click at [363, 239] on button "Send" at bounding box center [368, 233] width 49 height 22
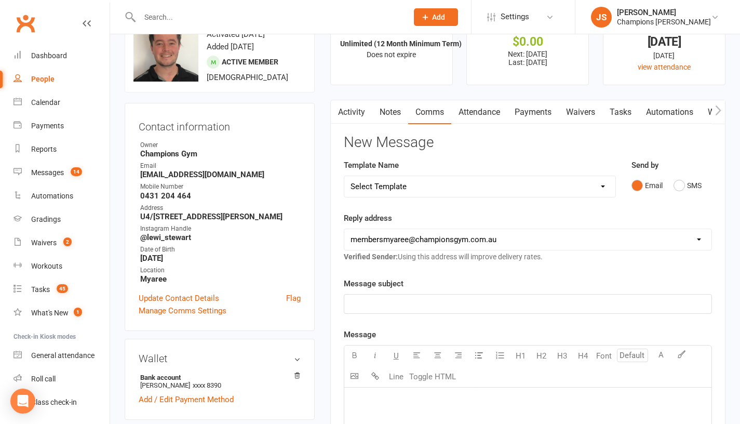
scroll to position [0, 0]
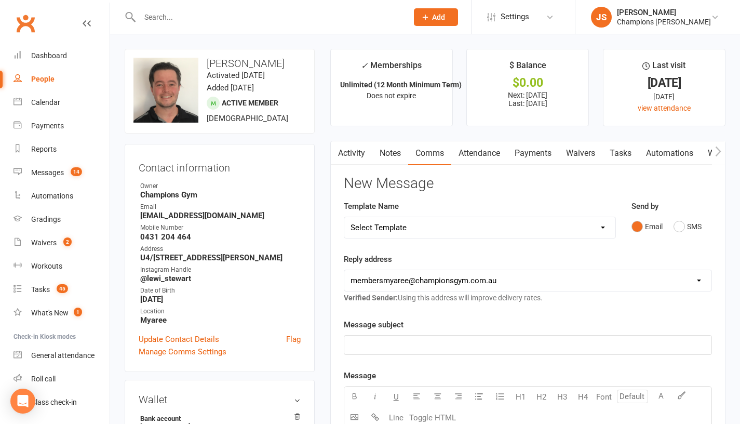
click at [299, 16] on input "text" at bounding box center [269, 17] width 264 height 15
paste input "[PERSON_NAME]"
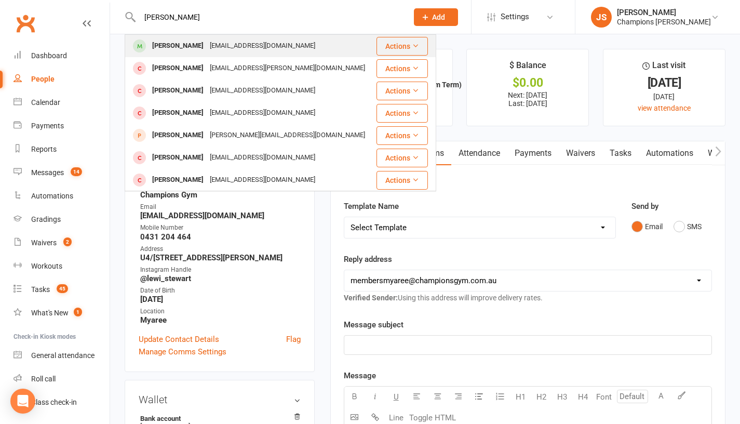
type input "[PERSON_NAME]"
click at [223, 46] on div "[EMAIL_ADDRESS][DOMAIN_NAME]" at bounding box center [263, 45] width 112 height 15
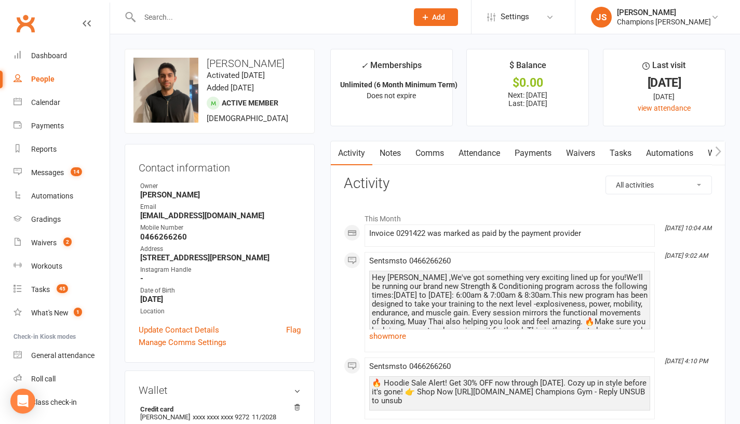
click at [436, 160] on link "Comms" at bounding box center [429, 153] width 43 height 24
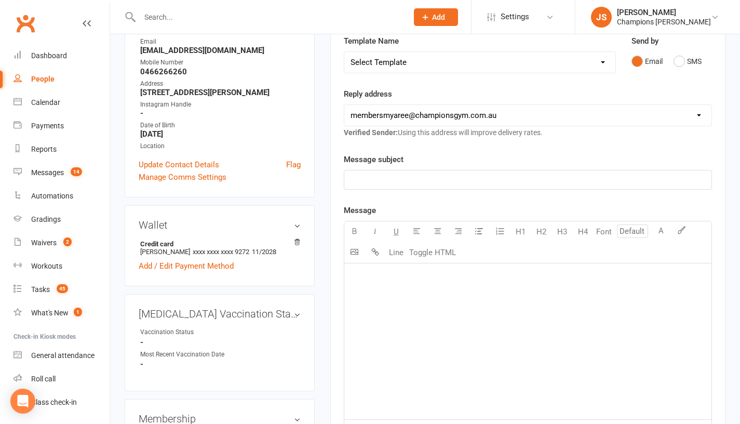
scroll to position [201, 0]
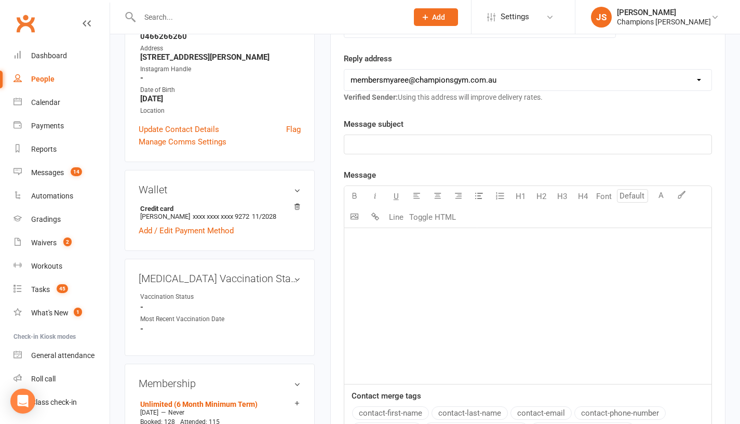
click at [415, 286] on div "﻿" at bounding box center [528, 306] width 367 height 156
click at [383, 246] on span "hey name :) hope your well ? not seen you in the gym when you next coming in ?" at bounding box center [490, 240] width 279 height 9
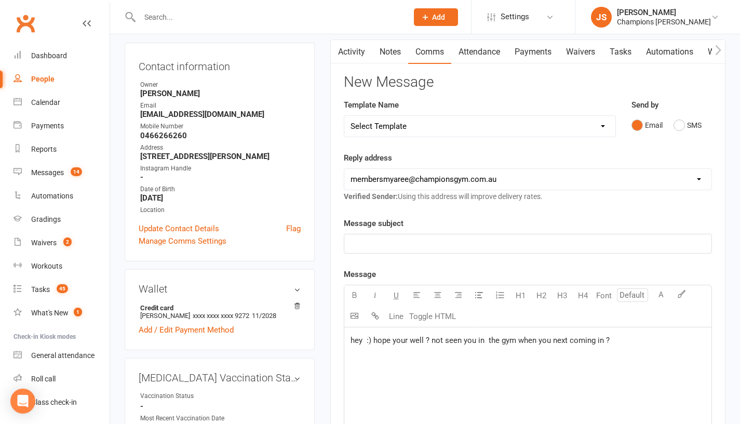
scroll to position [105, 0]
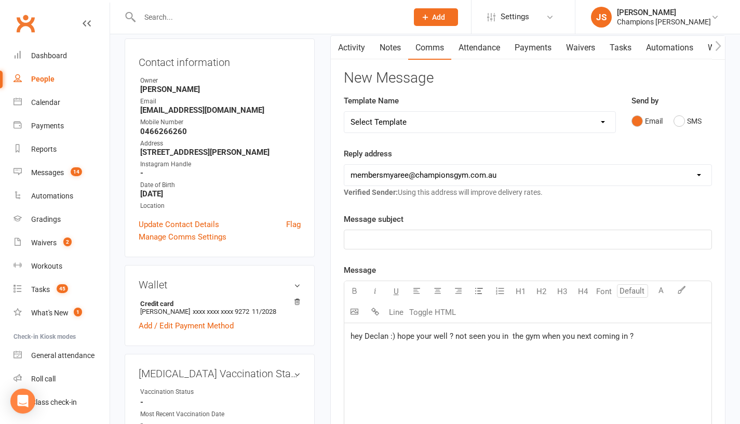
click at [649, 342] on p "hey Declan :) hope your well ? not seen you in the gym when you next coming in ?" at bounding box center [528, 336] width 355 height 12
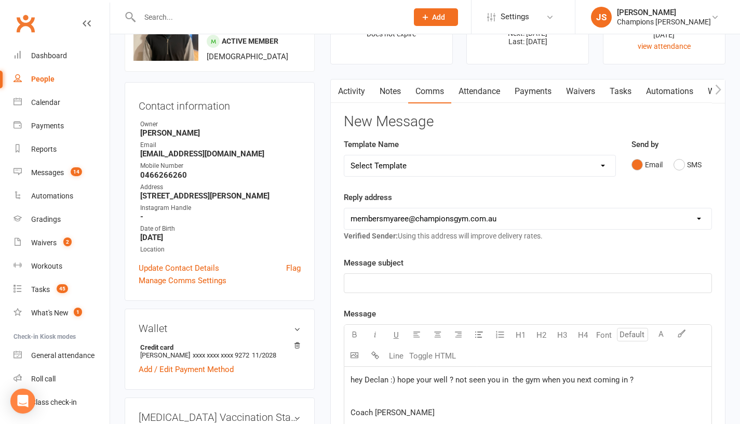
scroll to position [0, 0]
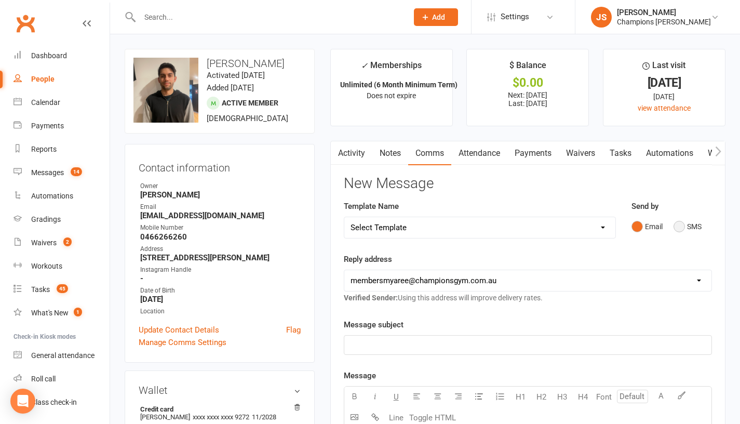
click at [683, 236] on button "SMS" at bounding box center [688, 227] width 28 height 20
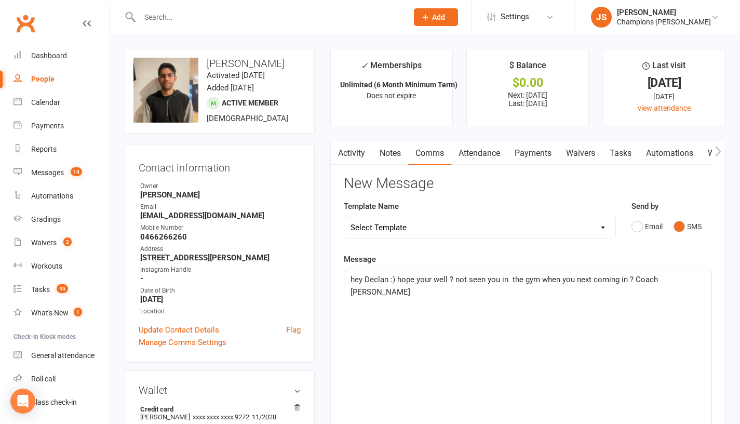
click at [356, 290] on span "hey Declan :) hope your well ? not seen you in the gym when you next coming in …" at bounding box center [506, 286] width 310 height 22
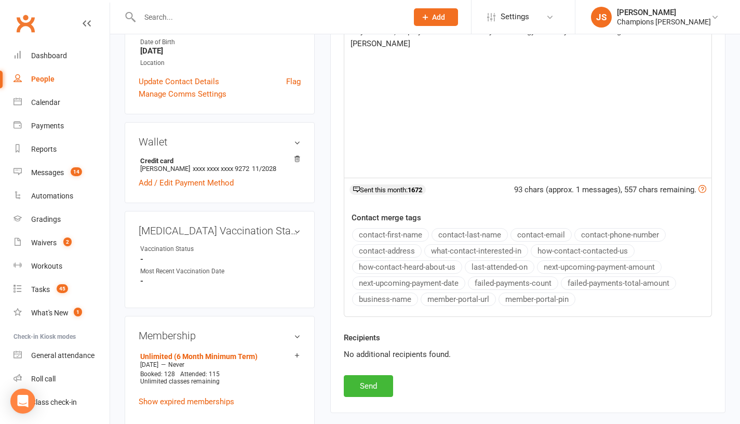
scroll to position [260, 0]
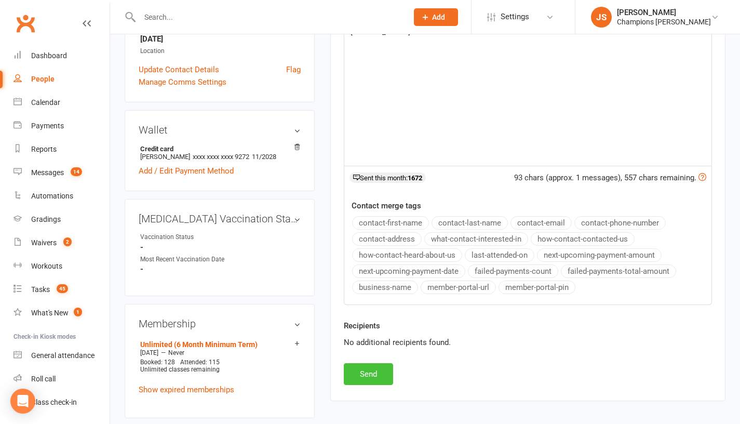
click at [355, 372] on button "Send" at bounding box center [368, 374] width 49 height 22
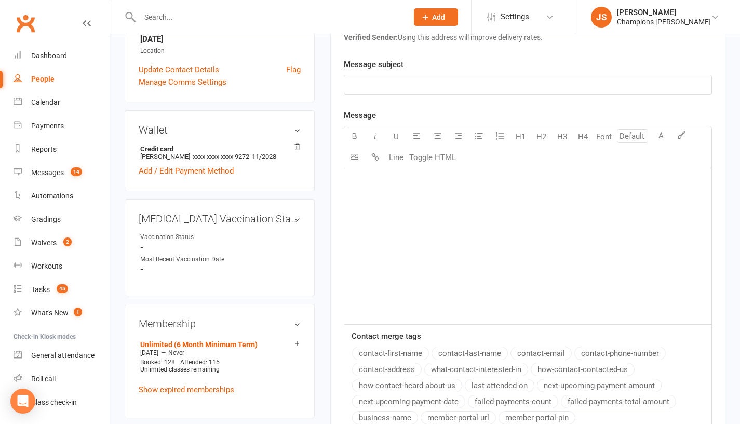
click at [338, 22] on input "text" at bounding box center [269, 17] width 264 height 15
click at [302, 17] on input "text" at bounding box center [269, 17] width 264 height 15
paste input "[PERSON_NAME]"
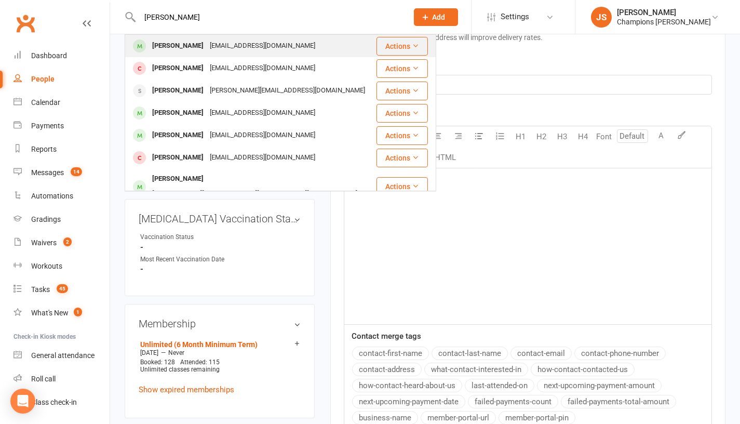
type input "[PERSON_NAME]"
click at [307, 46] on div "[PERSON_NAME] [EMAIL_ADDRESS][DOMAIN_NAME]" at bounding box center [251, 45] width 250 height 21
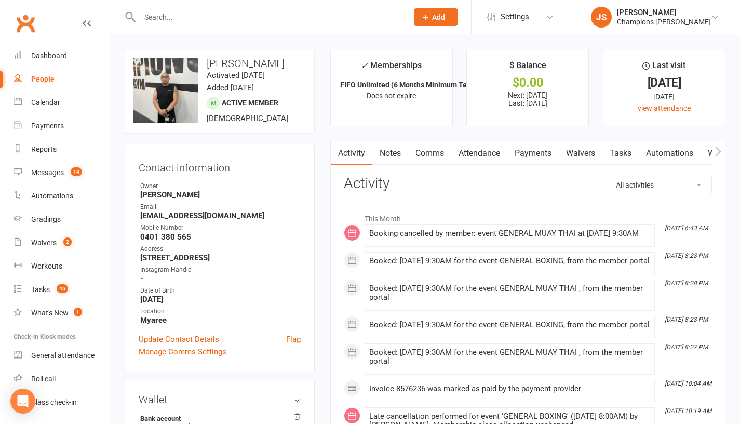
click at [431, 156] on link "Comms" at bounding box center [429, 153] width 43 height 24
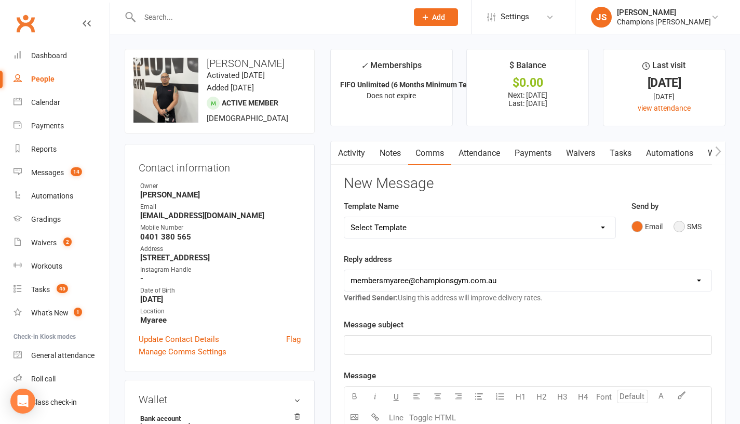
click at [685, 232] on button "SMS" at bounding box center [688, 227] width 28 height 20
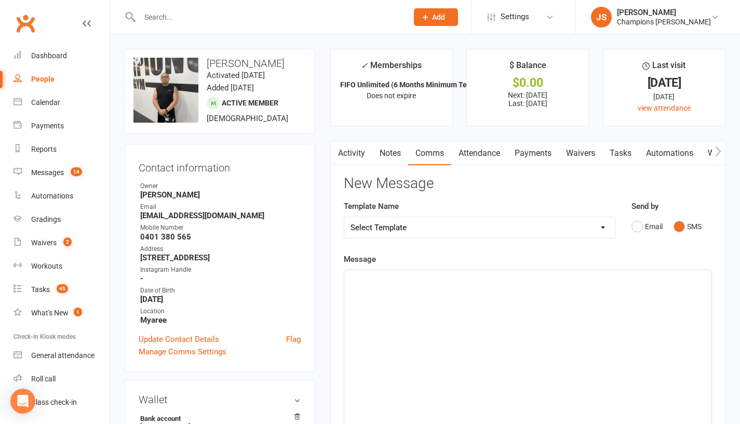
click at [527, 308] on div "﻿" at bounding box center [528, 348] width 367 height 156
click at [411, 309] on div "﻿" at bounding box center [528, 348] width 367 height 156
click at [383, 284] on span "hey name :) hope your well ? not seen you in the gym when you next coming in ?" at bounding box center [490, 279] width 279 height 9
click at [653, 294] on div "Hey [PERSON_NAME] :) hope your well ? not seen you in the gym when you next com…" at bounding box center [528, 348] width 367 height 156
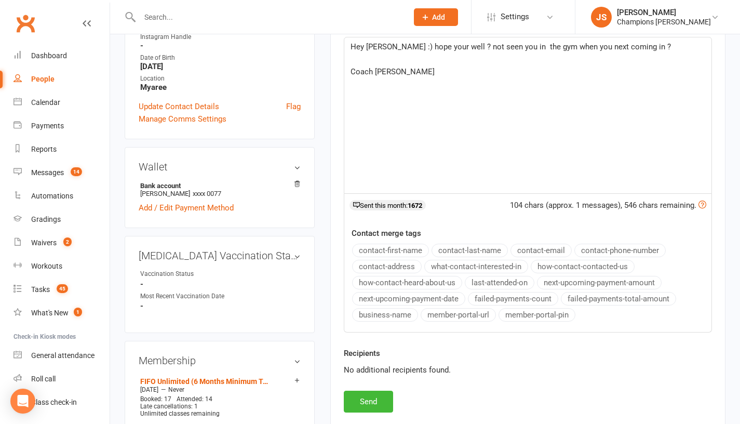
scroll to position [403, 0]
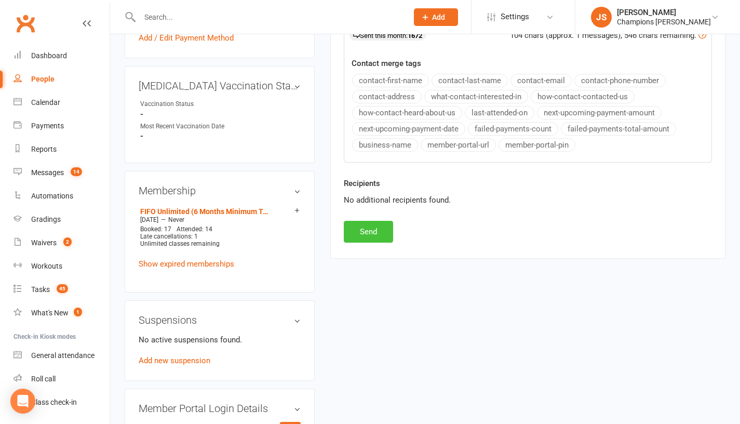
click at [385, 243] on button "Send" at bounding box center [368, 232] width 49 height 22
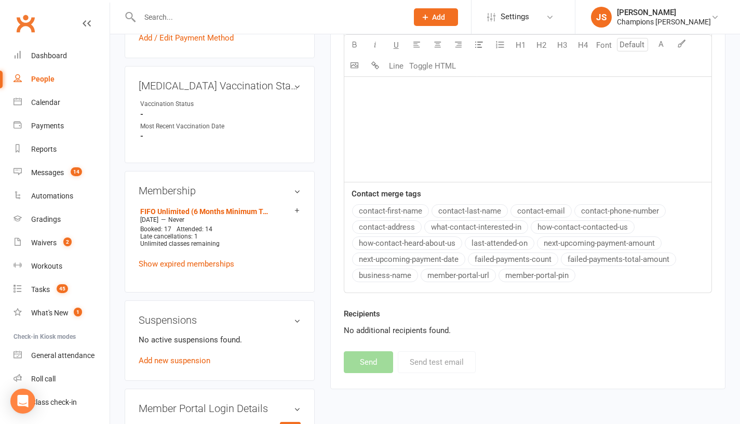
click at [418, 122] on div "﻿" at bounding box center [528, 104] width 367 height 156
click at [418, 124] on div "﻿" at bounding box center [528, 104] width 367 height 156
click at [383, 99] on div "[PERSON_NAME]" at bounding box center [528, 104] width 367 height 156
click at [386, 109] on div "[PERSON_NAME]" at bounding box center [528, 104] width 367 height 156
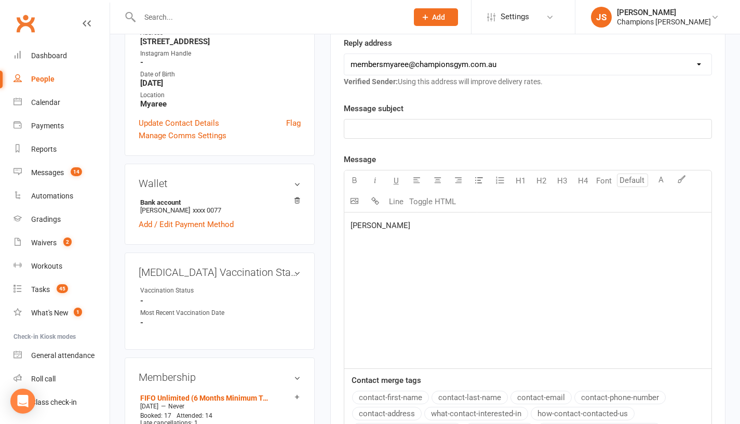
scroll to position [210, 0]
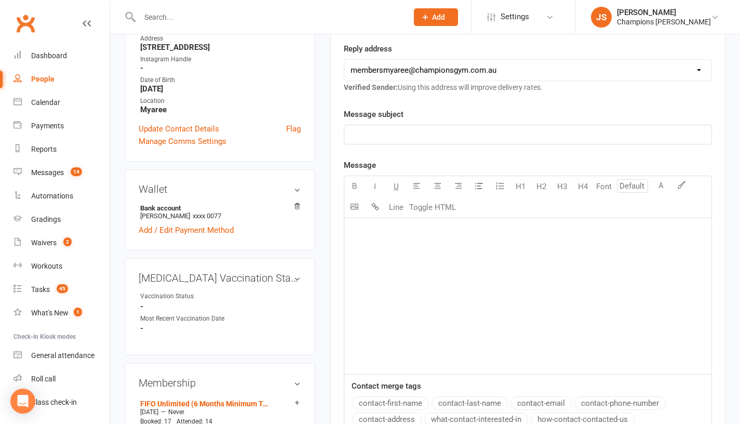
click at [297, 16] on input "text" at bounding box center [269, 17] width 264 height 15
paste input "[PERSON_NAME]"
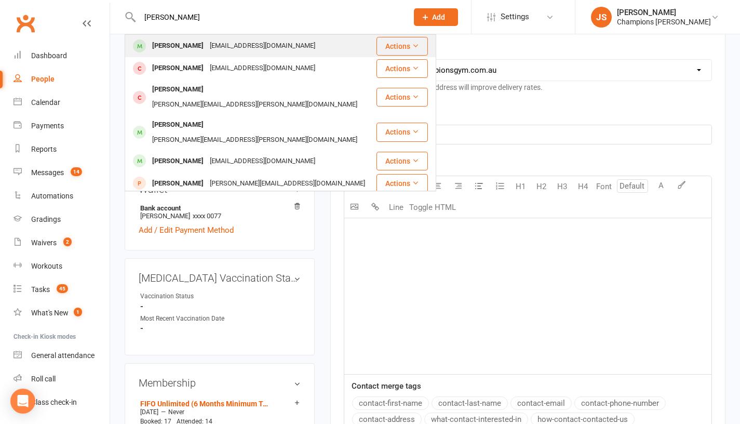
type input "[PERSON_NAME]"
click at [285, 42] on div "[PERSON_NAME] [EMAIL_ADDRESS][DOMAIN_NAME]" at bounding box center [251, 45] width 250 height 21
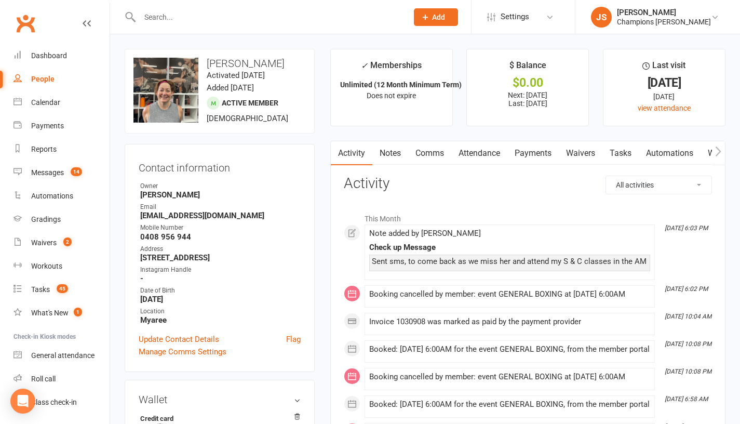
click at [418, 152] on link "Comms" at bounding box center [429, 153] width 43 height 24
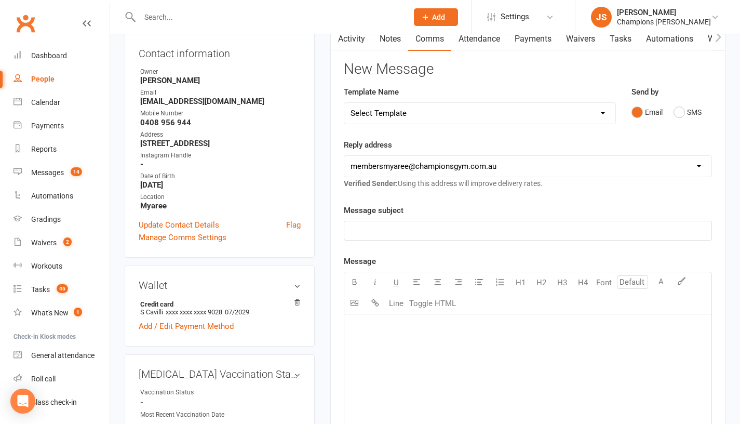
scroll to position [116, 0]
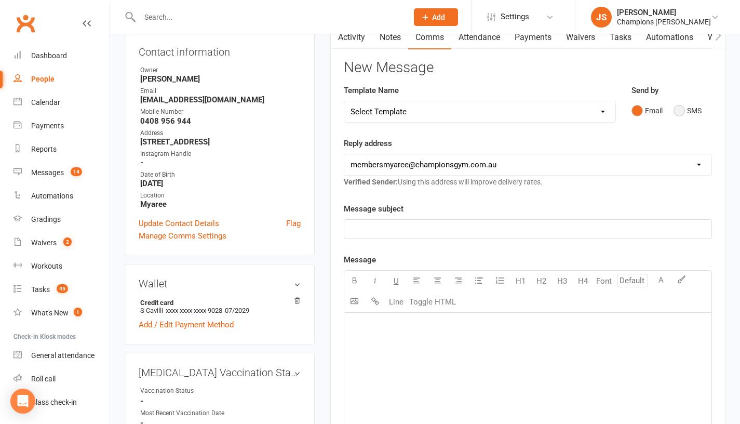
click at [679, 116] on button "SMS" at bounding box center [688, 111] width 28 height 20
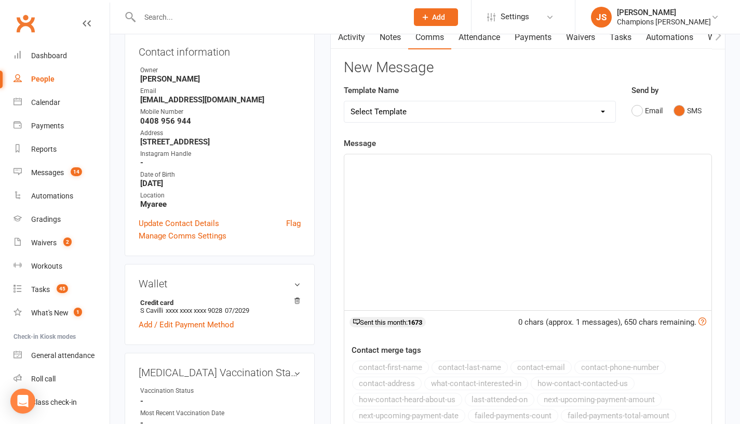
click at [482, 253] on div "﻿" at bounding box center [528, 232] width 367 height 156
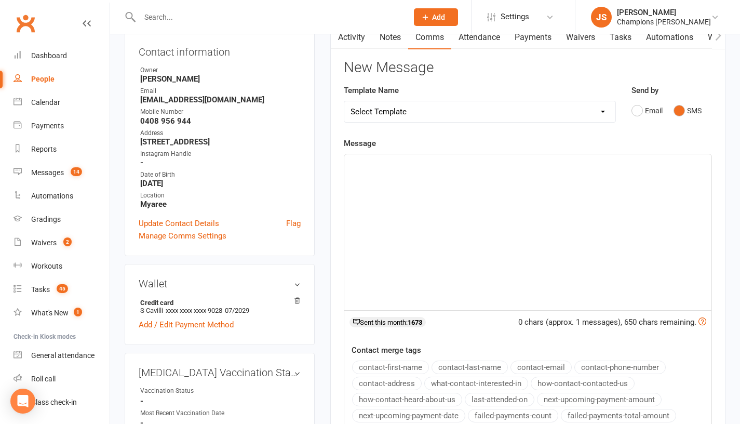
click at [438, 241] on div "﻿" at bounding box center [528, 232] width 367 height 156
click at [354, 168] on span "hey name :) hope your well ? not seen you in the gym when you next coming in ?" at bounding box center [490, 163] width 279 height 9
click at [385, 168] on span "Hey name :) hope your well ? not seen you in the gym when you next coming in ?" at bounding box center [491, 163] width 280 height 9
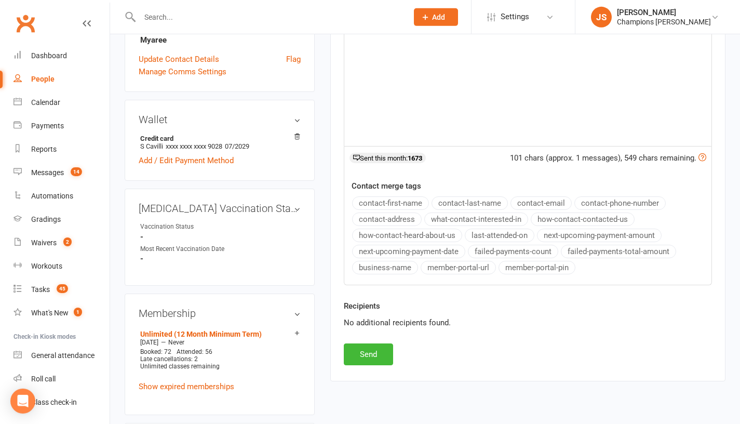
scroll to position [324, 0]
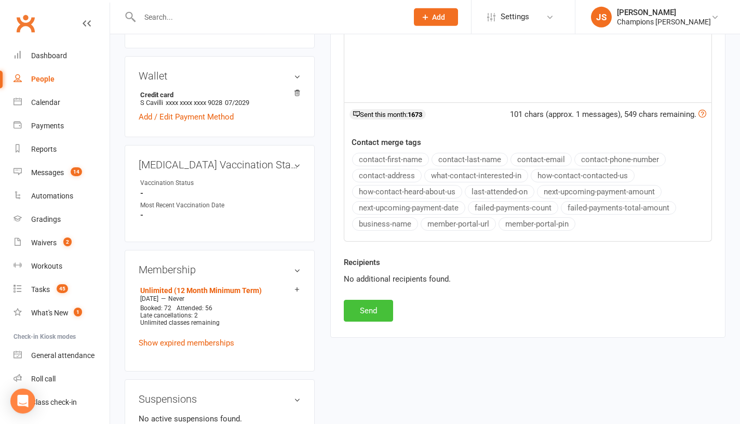
click at [367, 322] on button "Send" at bounding box center [368, 311] width 49 height 22
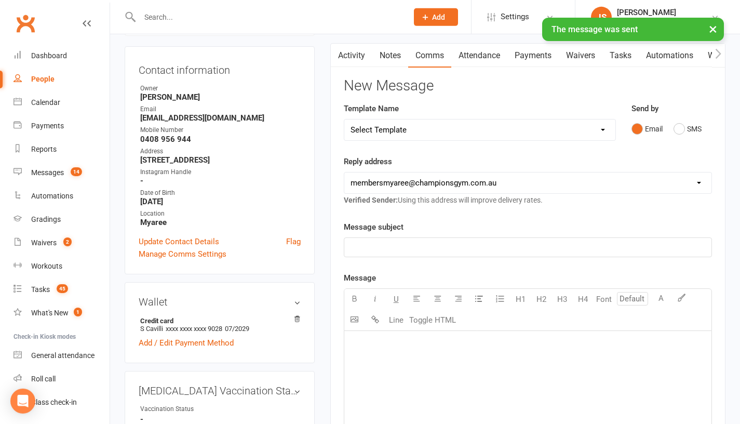
scroll to position [0, 0]
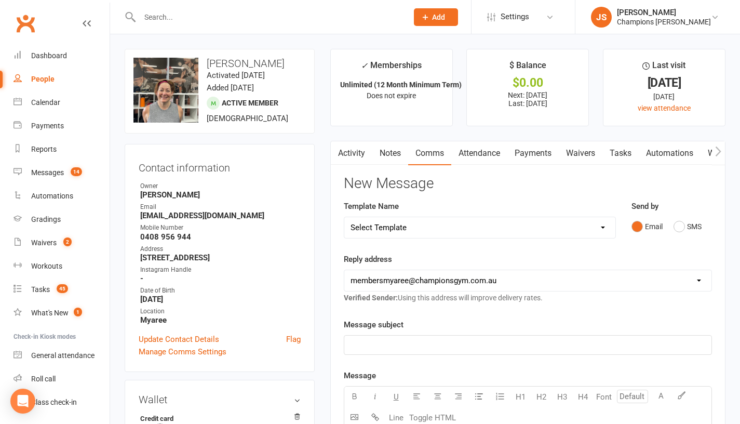
click at [325, 22] on input "text" at bounding box center [269, 17] width 264 height 15
click at [315, 20] on input "text" at bounding box center [269, 17] width 264 height 15
paste input "[PERSON_NAME]"
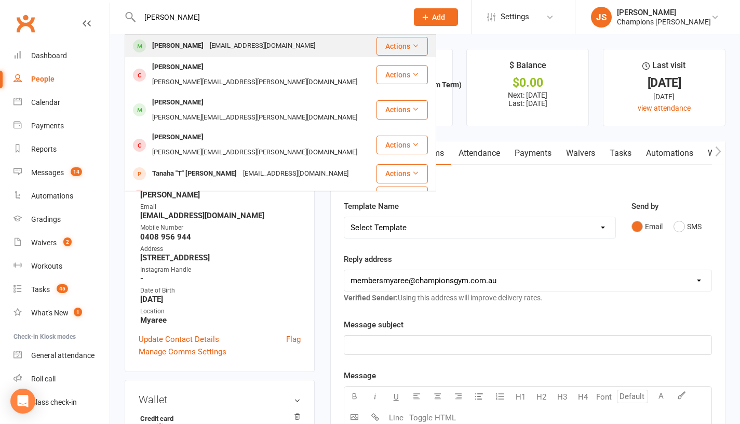
type input "[PERSON_NAME]"
click at [266, 47] on div "[EMAIL_ADDRESS][DOMAIN_NAME]" at bounding box center [263, 45] width 112 height 15
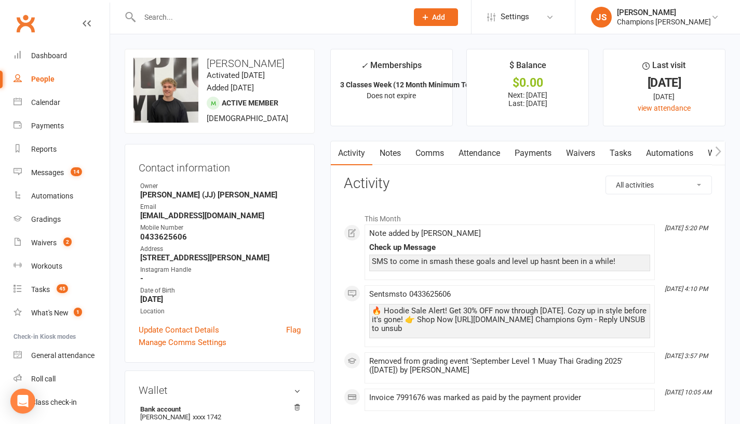
click at [436, 152] on link "Comms" at bounding box center [429, 153] width 43 height 24
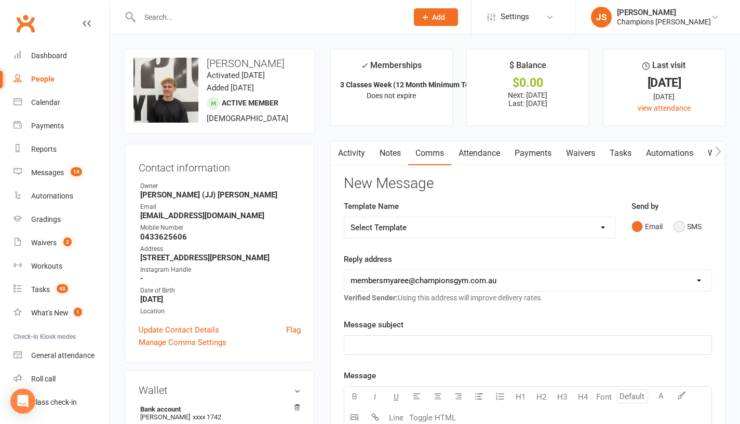
click at [684, 233] on button "SMS" at bounding box center [688, 227] width 28 height 20
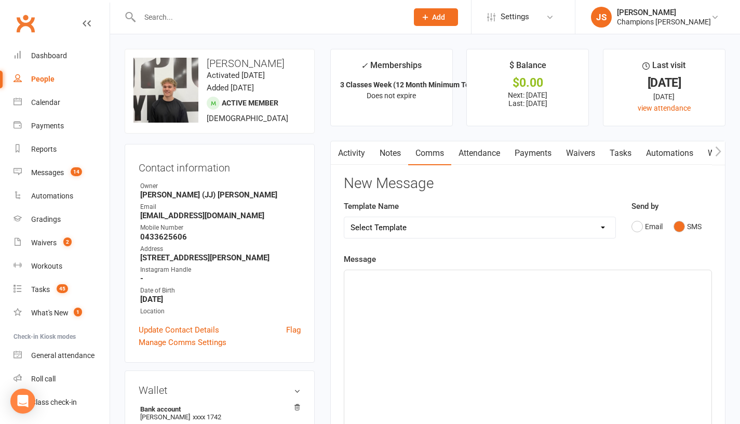
click at [518, 349] on div "﻿" at bounding box center [528, 348] width 367 height 156
click at [377, 307] on div "﻿" at bounding box center [528, 348] width 367 height 156
click at [382, 284] on span "hey name :) hope your well ? not seen you in the gym when you next coming in ?" at bounding box center [490, 279] width 279 height 9
click at [667, 286] on p "hey [PERSON_NAME] :) hope your well ? not seen you in the gym when you next com…" at bounding box center [528, 279] width 355 height 12
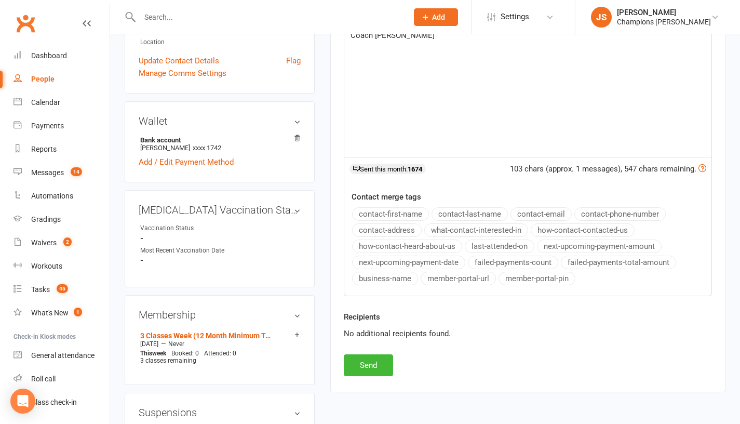
scroll to position [346, 0]
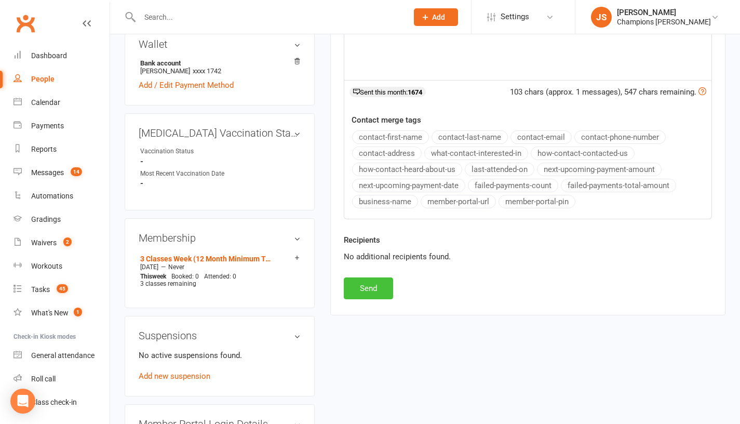
click at [376, 296] on button "Send" at bounding box center [368, 288] width 49 height 22
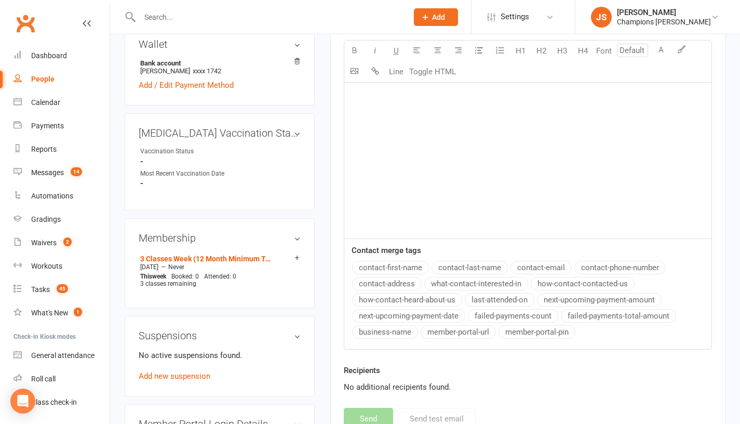
click at [354, 20] on input "text" at bounding box center [269, 17] width 264 height 15
paste input "[PERSON_NAME]"
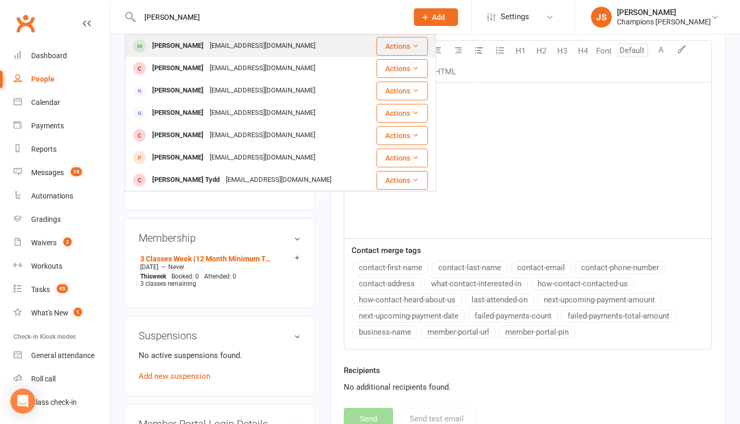
type input "[PERSON_NAME]"
click at [324, 51] on div "[PERSON_NAME] [EMAIL_ADDRESS][DOMAIN_NAME]" at bounding box center [250, 45] width 249 height 21
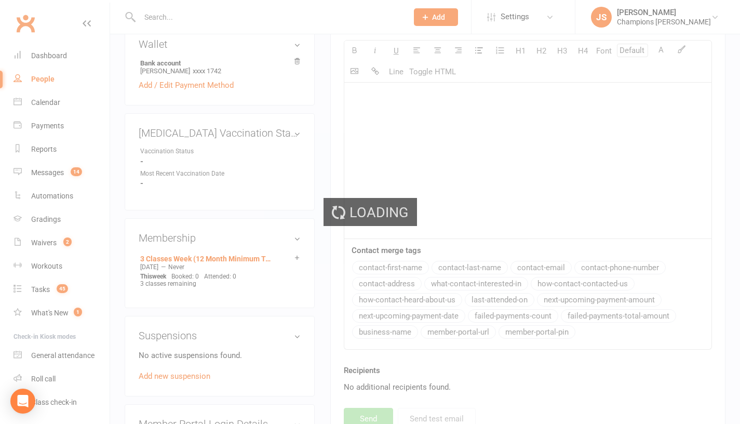
click at [427, 190] on div "Loading" at bounding box center [370, 212] width 740 height 424
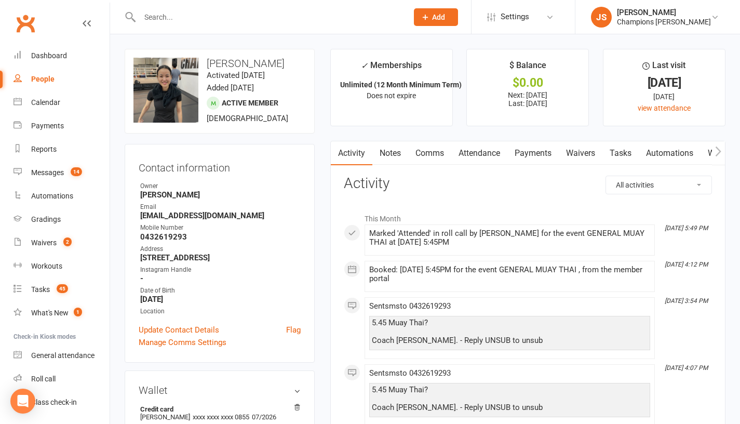
click at [426, 158] on link "Comms" at bounding box center [429, 153] width 43 height 24
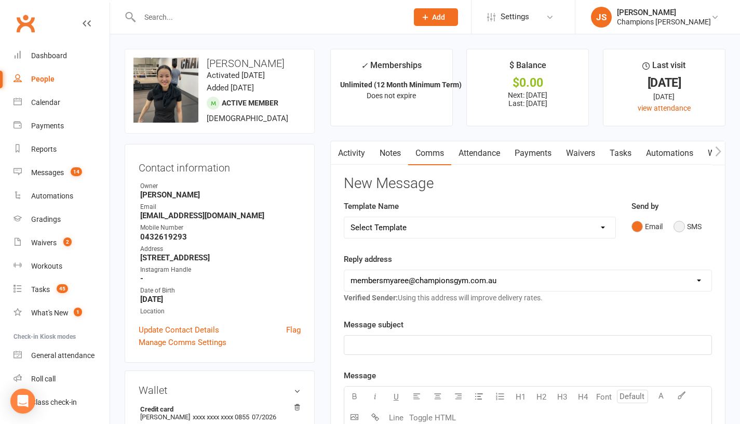
click at [680, 236] on button "SMS" at bounding box center [688, 227] width 28 height 20
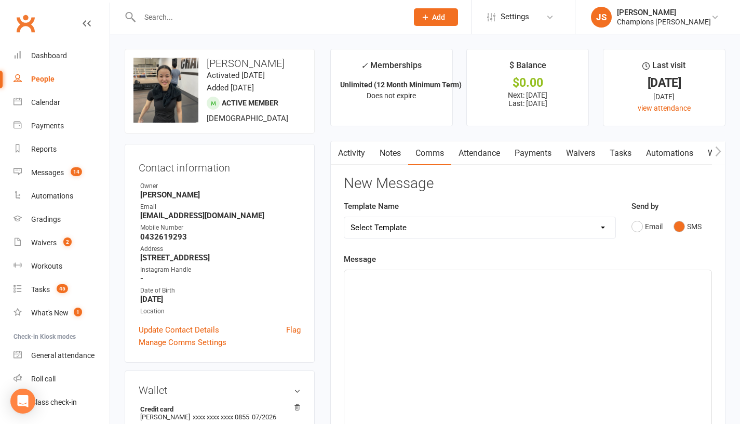
click at [390, 317] on div "﻿" at bounding box center [528, 348] width 367 height 156
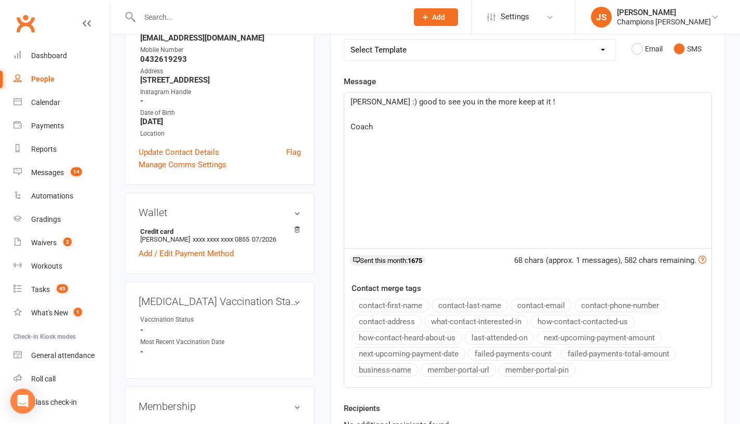
scroll to position [176, 0]
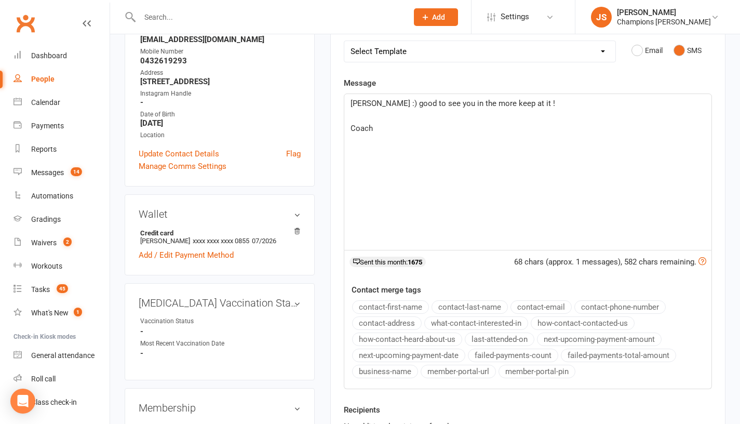
click at [410, 150] on div "[PERSON_NAME] :) good to see you in the more keep at it ! ﻿ Coach" at bounding box center [528, 172] width 367 height 156
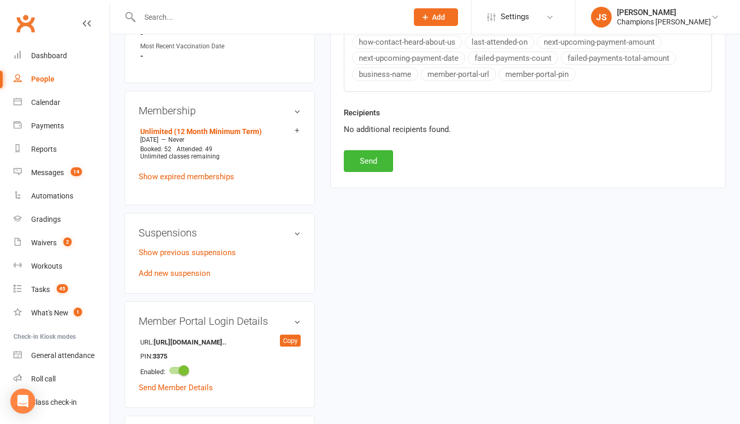
scroll to position [474, 0]
click at [380, 171] on button "Send" at bounding box center [368, 161] width 49 height 22
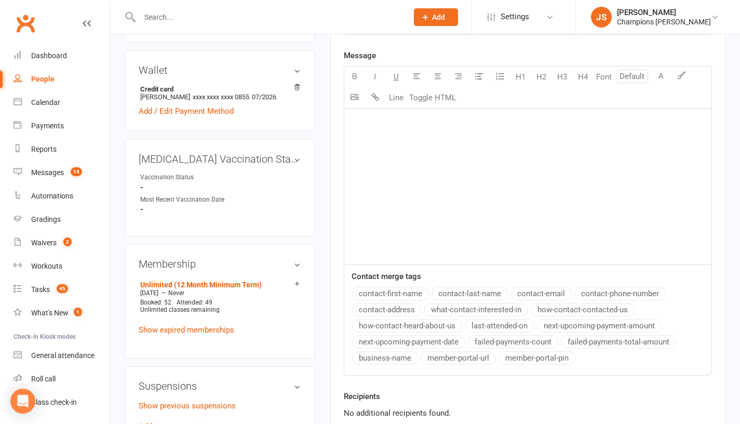
scroll to position [262, 0]
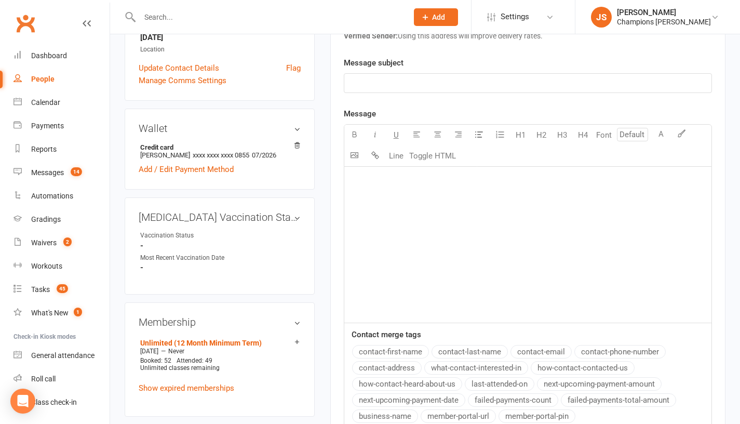
click at [325, 16] on input "text" at bounding box center [269, 17] width 264 height 15
paste input "[PERSON_NAME]"
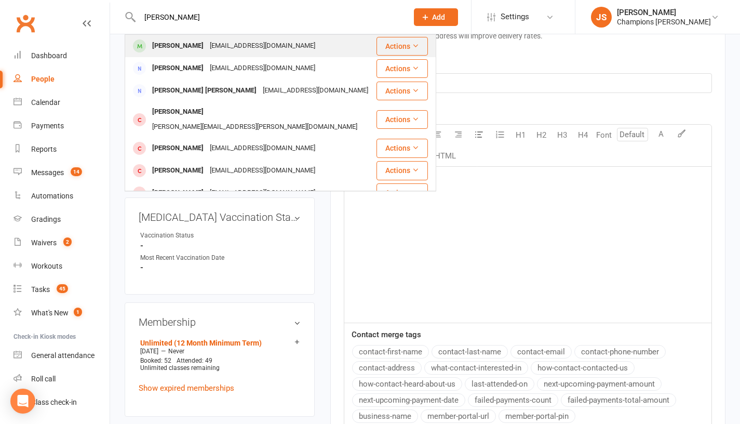
type input "[PERSON_NAME]"
click at [255, 43] on div "[EMAIL_ADDRESS][DOMAIN_NAME]" at bounding box center [263, 45] width 112 height 15
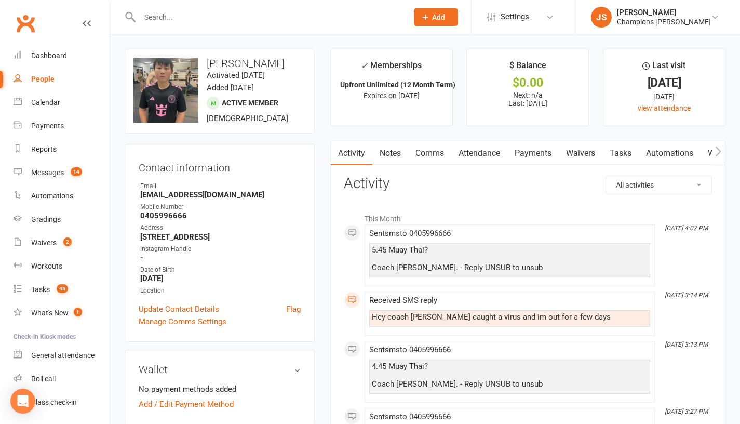
click at [431, 155] on link "Comms" at bounding box center [429, 153] width 43 height 24
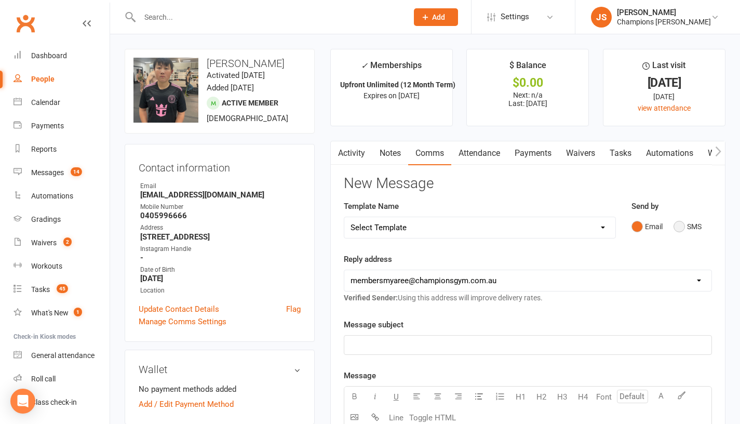
click at [687, 236] on button "SMS" at bounding box center [688, 227] width 28 height 20
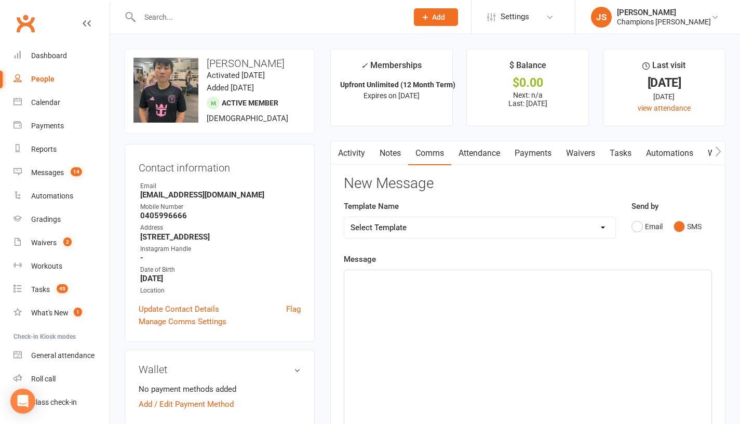
click at [536, 349] on div "﻿" at bounding box center [528, 348] width 367 height 156
click at [432, 324] on div "﻿" at bounding box center [528, 348] width 367 height 156
click at [384, 284] on span "hey name :) hope your well ? not seen you in the gym when you next coming in ?" at bounding box center [490, 279] width 279 height 9
click at [641, 303] on div "hey [PERSON_NAME] :) hope your well ? not seen you in the gym when you next com…" at bounding box center [528, 348] width 367 height 156
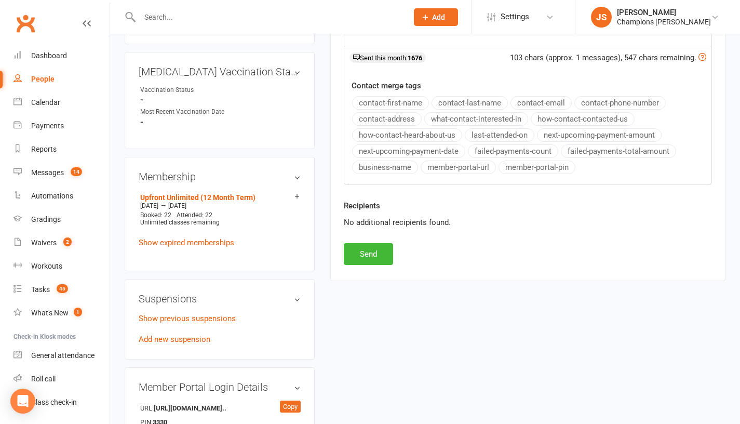
scroll to position [385, 0]
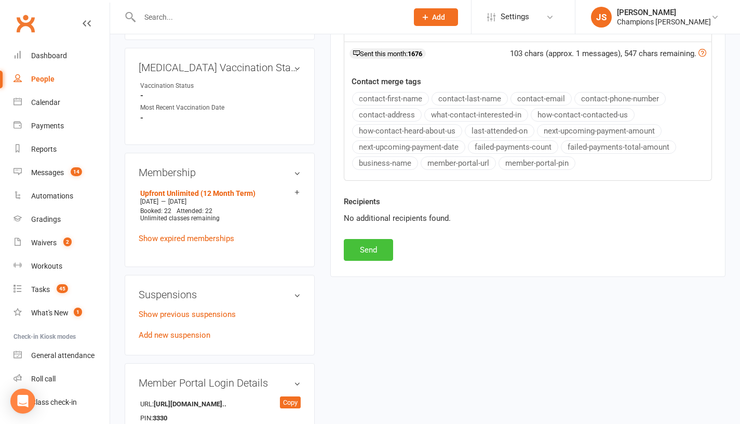
click at [377, 249] on button "Send" at bounding box center [368, 250] width 49 height 22
